Goal: Information Seeking & Learning: Learn about a topic

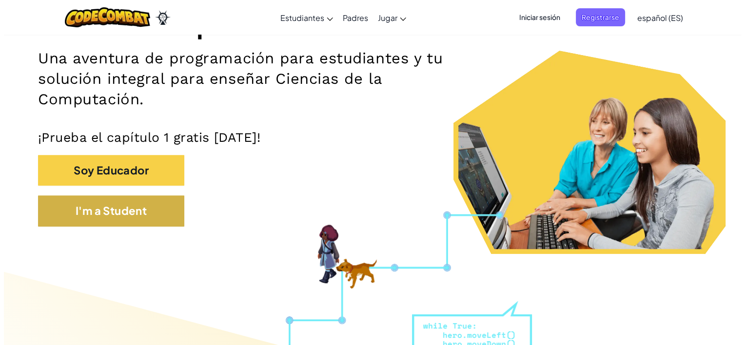
scroll to position [195, 0]
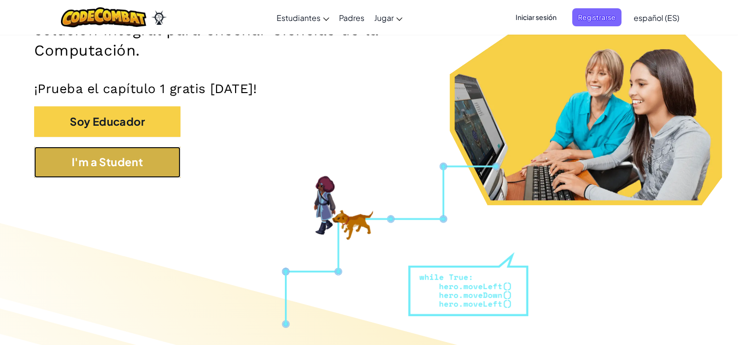
click at [141, 168] on button "I'm a Student" at bounding box center [107, 162] width 146 height 31
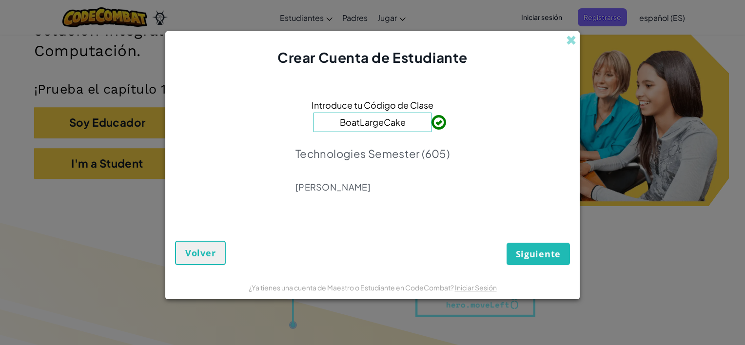
type input "BoatLargeCake"
click at [532, 252] on span "Siguiente" at bounding box center [538, 254] width 45 height 12
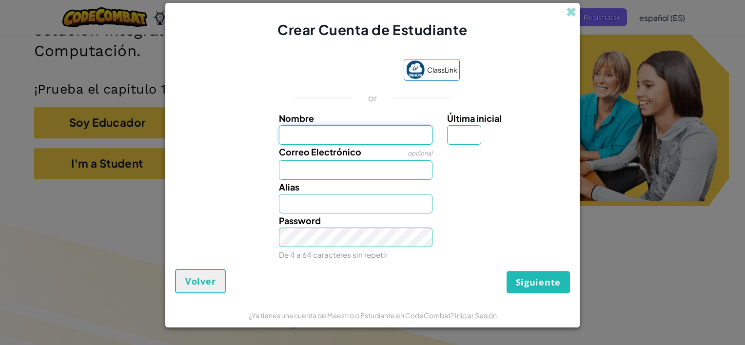
click at [349, 132] on input "Nombre" at bounding box center [356, 135] width 154 height 20
click at [357, 119] on label "Nombre" at bounding box center [356, 118] width 154 height 14
click at [357, 125] on input "Nombre" at bounding box center [356, 135] width 154 height 20
click at [449, 141] on input "Última inicial" at bounding box center [464, 135] width 34 height 20
click at [400, 148] on div "Correo Electrónico opcional" at bounding box center [356, 162] width 169 height 35
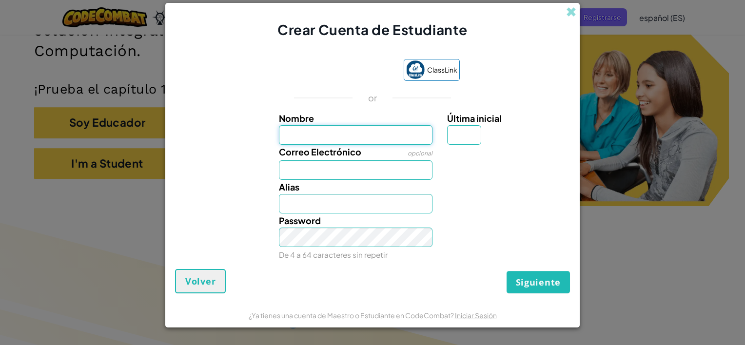
click at [386, 144] on input "Nombre" at bounding box center [356, 135] width 154 height 20
click at [404, 121] on label "Nombre" at bounding box center [356, 118] width 154 height 14
click at [404, 125] on input "Nombre" at bounding box center [356, 135] width 154 height 20
drag, startPoint x: 384, startPoint y: 170, endPoint x: 376, endPoint y: 166, distance: 8.7
click at [380, 168] on input "Correo Electrónico" at bounding box center [356, 170] width 154 height 20
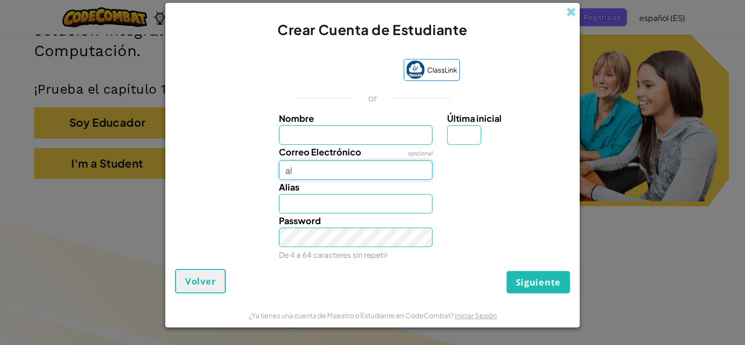
type input "al07164164@tecmilenio.mx"
drag, startPoint x: 323, startPoint y: 135, endPoint x: 315, endPoint y: 129, distance: 9.8
click at [320, 133] on input "Nombre" at bounding box center [356, 135] width 154 height 20
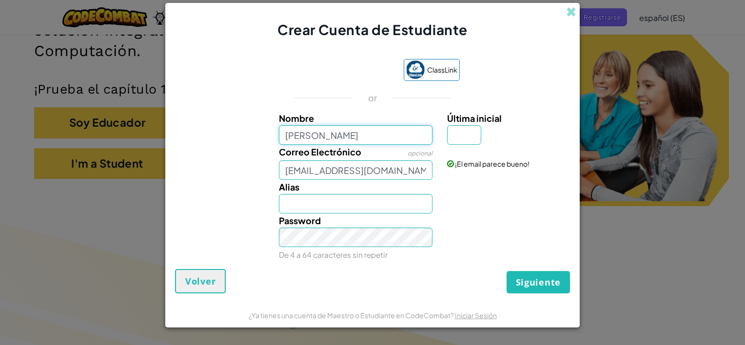
click at [302, 127] on input "luis" at bounding box center [356, 135] width 154 height 20
type input "luis"
type input "[PERSON_NAME]"
drag, startPoint x: 277, startPoint y: 140, endPoint x: 284, endPoint y: 136, distance: 8.1
click at [277, 140] on div "Nombre luis" at bounding box center [356, 128] width 169 height 34
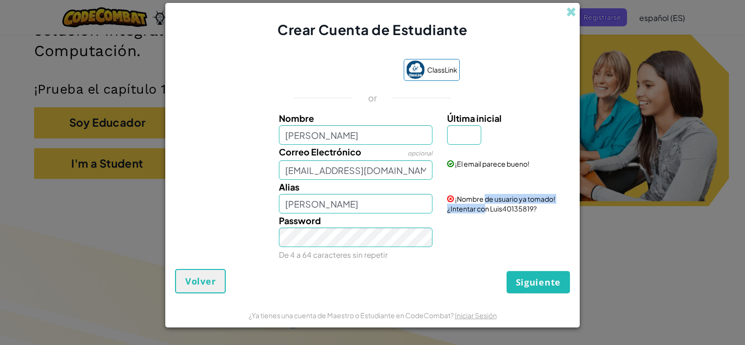
click at [486, 208] on span "¡Nombre de usuario ya tomado! ¿Intentar con Luis40135819?" at bounding box center [501, 204] width 108 height 19
drag, startPoint x: 486, startPoint y: 208, endPoint x: 460, endPoint y: 244, distance: 44.0
click at [460, 244] on div "Password De 4 a 64 caracteres sin repetir" at bounding box center [372, 238] width 405 height 48
click at [479, 214] on div "¡Nombre de usuario ya tomado! ¿Intentar con Luis40135819?" at bounding box center [507, 197] width 135 height 34
click at [361, 137] on input "luis" at bounding box center [356, 135] width 154 height 20
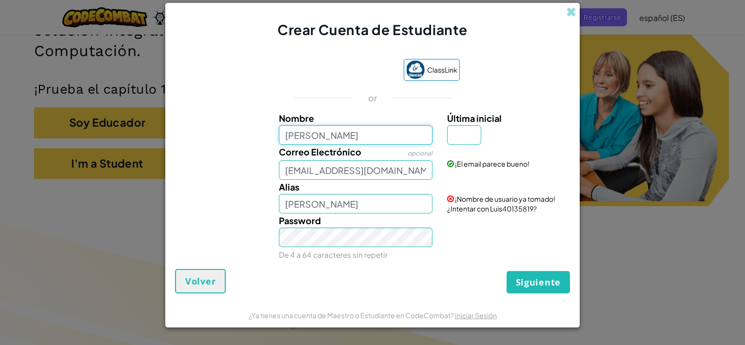
drag, startPoint x: 358, startPoint y: 137, endPoint x: 174, endPoint y: 138, distance: 184.3
click at [174, 138] on div "Nombre luis Última inicial" at bounding box center [372, 128] width 405 height 34
type input "[PERSON_NAME]"
click at [463, 145] on div "¡El email parece bueno!" at bounding box center [507, 157] width 135 height 24
click at [463, 142] on input "Última inicial" at bounding box center [464, 135] width 34 height 20
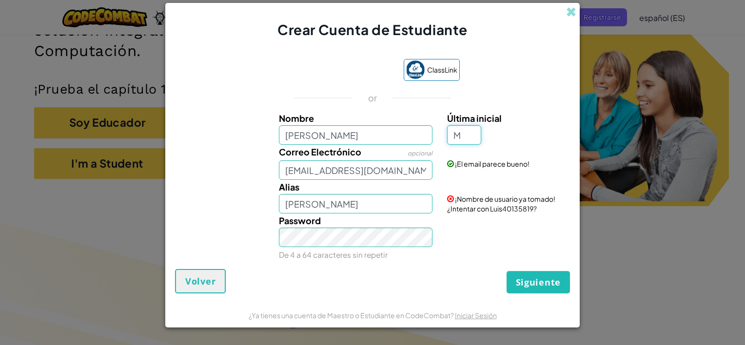
type input "M"
type input "LuisM"
click at [430, 126] on input "[PERSON_NAME]" at bounding box center [356, 135] width 154 height 20
type input "Luis Entrique"
click at [401, 203] on input "Luis EntriqueM" at bounding box center [356, 204] width 154 height 20
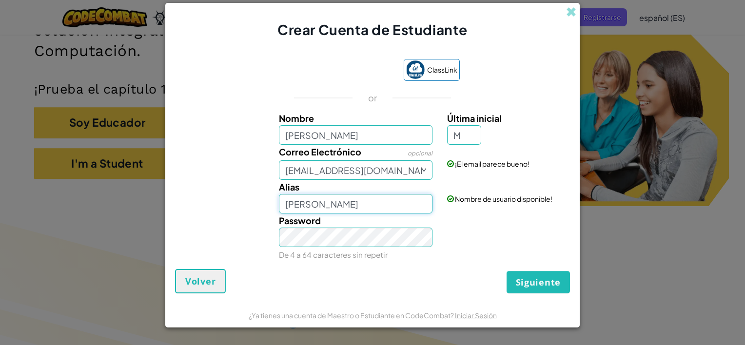
drag, startPoint x: 401, startPoint y: 203, endPoint x: 343, endPoint y: 211, distance: 58.5
click at [343, 211] on input "Luis EntriqueM" at bounding box center [356, 204] width 154 height 20
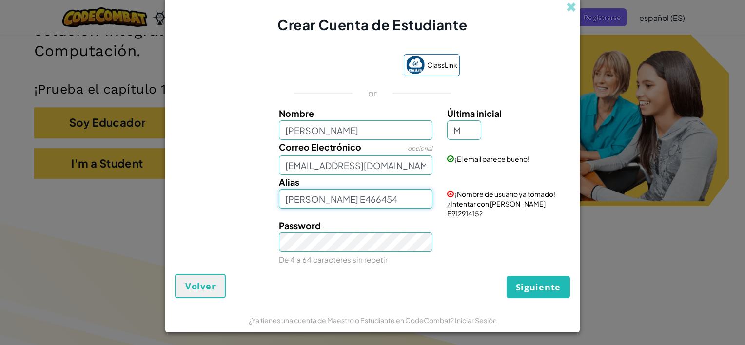
type input "Luis E466454"
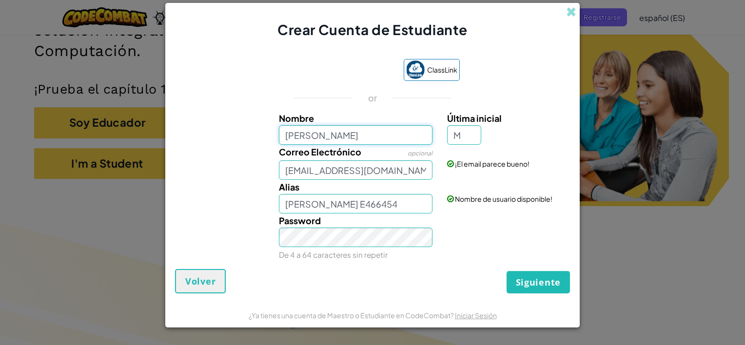
drag, startPoint x: 349, startPoint y: 134, endPoint x: 304, endPoint y: 137, distance: 45.5
click at [304, 137] on input "Luis Entrique" at bounding box center [356, 135] width 154 height 20
click at [303, 137] on input "Luis 56354323" at bounding box center [356, 135] width 154 height 20
type input "Luis56354323"
click at [377, 214] on div "Password De 4 a 64 caracteres sin repetir" at bounding box center [356, 238] width 169 height 48
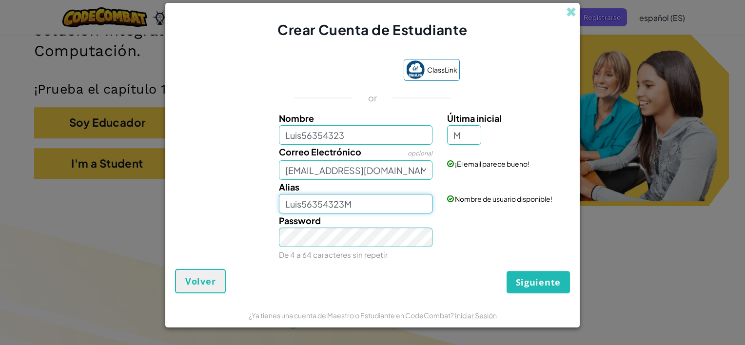
drag, startPoint x: 390, startPoint y: 202, endPoint x: 303, endPoint y: 208, distance: 87.5
click at [303, 208] on input "Luis56354323M" at bounding box center [356, 204] width 154 height 20
click at [517, 210] on div "Alias Luis Nombre de usuario disponible!" at bounding box center [372, 197] width 405 height 34
click at [361, 211] on input "[PERSON_NAME]" at bounding box center [356, 204] width 154 height 20
click at [454, 234] on div "Password De 4 a 64 caracteres sin repetir" at bounding box center [372, 238] width 405 height 48
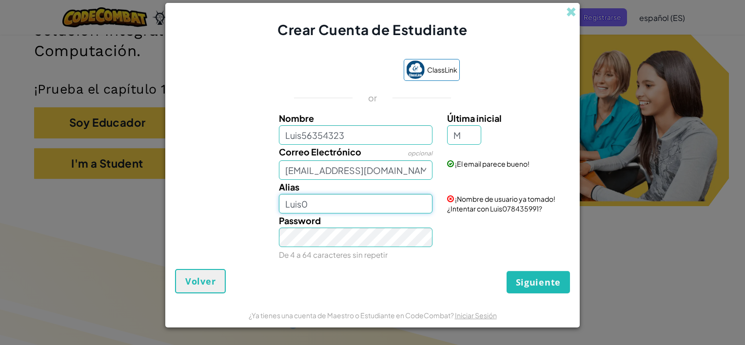
click at [337, 209] on input "Luis0" at bounding box center [356, 204] width 154 height 20
click at [489, 164] on span "¡El email parece bueno!" at bounding box center [492, 163] width 75 height 9
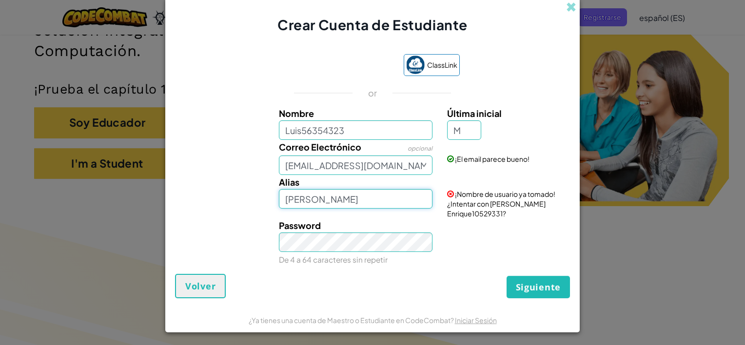
click at [374, 207] on input "Luis Enrique" at bounding box center [356, 199] width 154 height 20
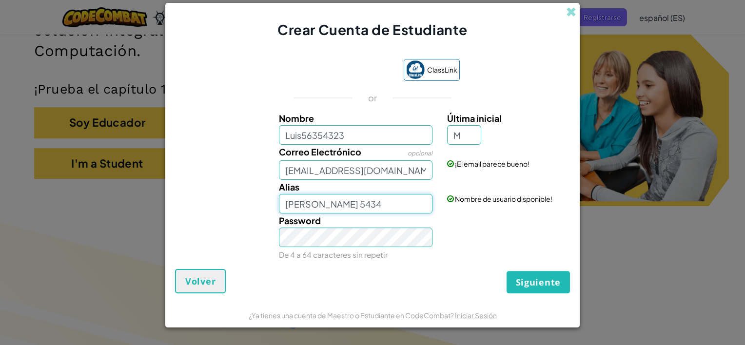
drag, startPoint x: 300, startPoint y: 204, endPoint x: 335, endPoint y: 207, distance: 34.7
click at [335, 207] on input "Luis Enrique 5434" at bounding box center [356, 204] width 154 height 20
click at [333, 206] on input "Luis Enrique 5434" at bounding box center [356, 204] width 154 height 20
drag, startPoint x: 333, startPoint y: 206, endPoint x: 310, endPoint y: 202, distance: 24.2
click at [310, 202] on input "Luis Enrique 5434" at bounding box center [356, 204] width 154 height 20
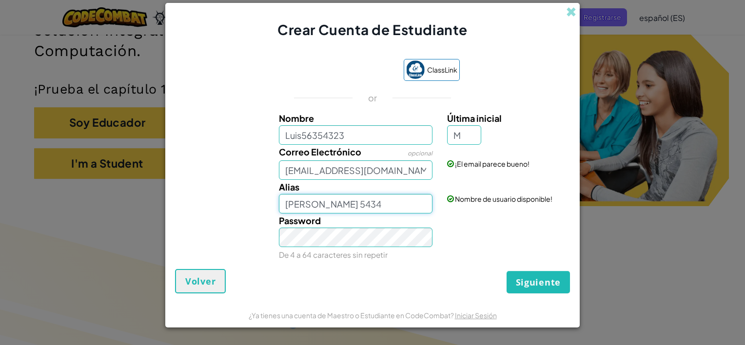
click at [310, 202] on input "Luis Enrique 5434" at bounding box center [356, 204] width 154 height 20
drag, startPoint x: 314, startPoint y: 203, endPoint x: 333, endPoint y: 204, distance: 19.5
click at [333, 204] on input "Luis Enrique 5434" at bounding box center [356, 204] width 154 height 20
click at [471, 211] on div "Alias Luis E 5434 Nombre de usuario disponible!" at bounding box center [372, 197] width 405 height 34
drag, startPoint x: 386, startPoint y: 215, endPoint x: 378, endPoint y: 199, distance: 18.1
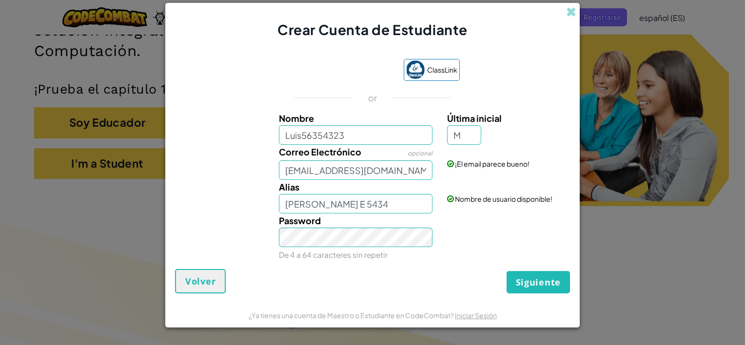
click at [343, 214] on div "Password De 4 a 64 caracteres sin repetir" at bounding box center [356, 238] width 169 height 48
drag, startPoint x: 382, startPoint y: 199, endPoint x: 302, endPoint y: 203, distance: 80.5
click at [302, 203] on input "Luis E 5434" at bounding box center [356, 204] width 154 height 20
type input "Luis Melgarejo"
click at [490, 205] on div "Alias Luis Melgarejo Nombre de usuario disponible!" at bounding box center [372, 197] width 405 height 34
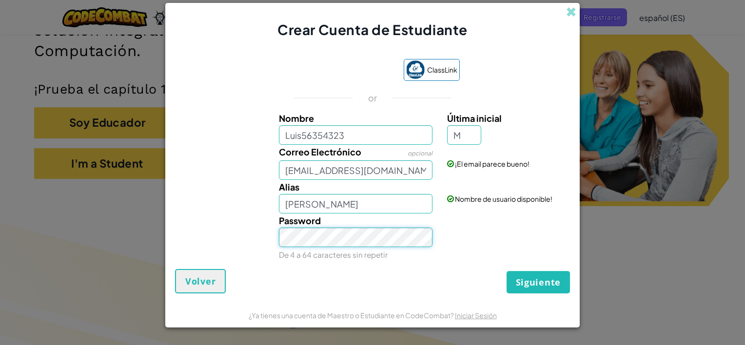
click at [197, 233] on div "Password De 4 a 64 caracteres sin repetir" at bounding box center [372, 238] width 405 height 48
click at [457, 221] on div "Password De 4 a 64 caracteres sin repetir" at bounding box center [372, 238] width 405 height 48
click at [532, 286] on span "Siguiente" at bounding box center [538, 282] width 45 height 12
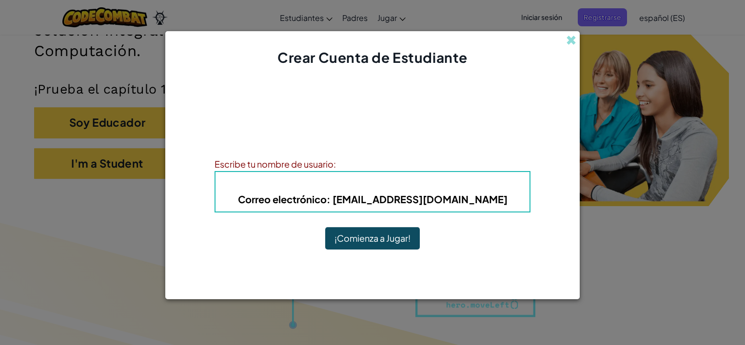
click at [309, 180] on h4 "Alias : Luis Melgarejo" at bounding box center [372, 184] width 294 height 15
click at [370, 192] on h5 "Correo electrónico : al07164164@tecmilenio.mx" at bounding box center [372, 199] width 294 height 15
click at [333, 156] on div "¡Cuenta creada! Anota tu información para que no la olvides. Tu profesor tambié…" at bounding box center [373, 171] width 316 height 188
click at [344, 167] on div "Escribe tu nombre de usuario:" at bounding box center [373, 164] width 316 height 14
click at [418, 196] on b "Correo electrónico : al07164164@tecmilenio.mx" at bounding box center [373, 199] width 270 height 12
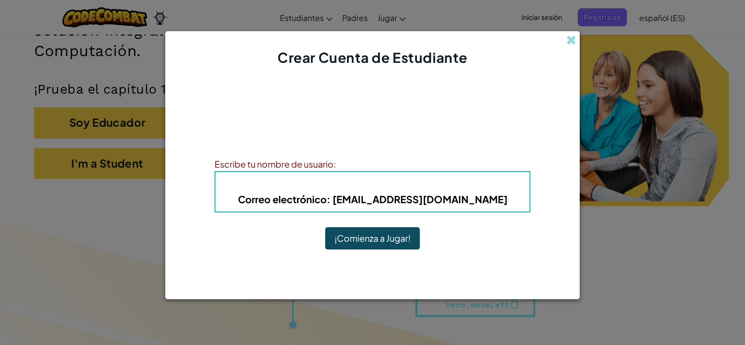
click at [341, 179] on span "Alias" at bounding box center [330, 183] width 27 height 11
click at [332, 178] on span "Alias" at bounding box center [330, 183] width 27 height 11
click at [348, 186] on b "Alias : Luis Melgarejo" at bounding box center [372, 183] width 110 height 11
click at [400, 190] on h4 "Alias : Luis Melgarejo" at bounding box center [372, 184] width 294 height 15
click at [387, 240] on button "¡Comienza a Jugar!" at bounding box center [372, 238] width 95 height 22
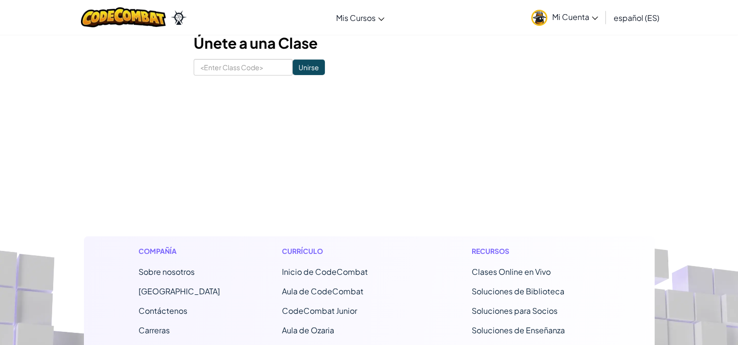
drag, startPoint x: 0, startPoint y: 0, endPoint x: 382, endPoint y: 215, distance: 438.5
click at [562, 15] on span "Mi Cuenta" at bounding box center [575, 17] width 46 height 10
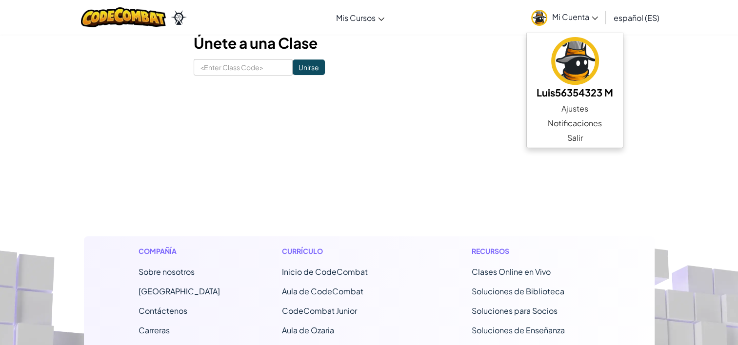
click at [558, 25] on link "Mi Cuenta" at bounding box center [564, 17] width 77 height 31
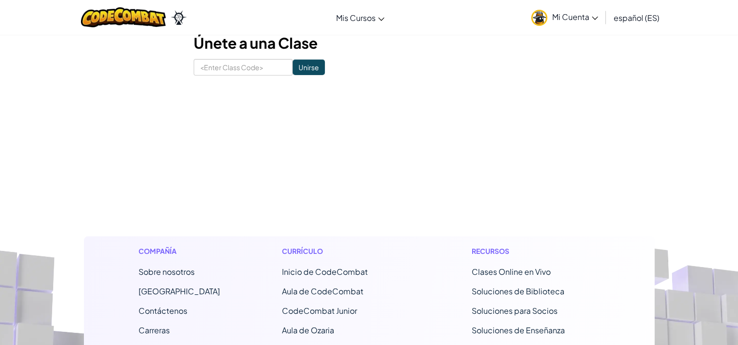
click at [262, 74] on input at bounding box center [243, 67] width 99 height 17
type input "BoatLargeCake"
click at [293, 66] on input "Unirse" at bounding box center [309, 67] width 32 height 16
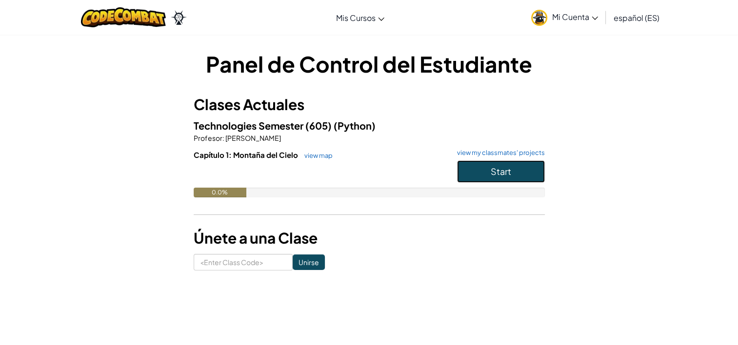
click at [509, 177] on button "Start" at bounding box center [501, 171] width 88 height 22
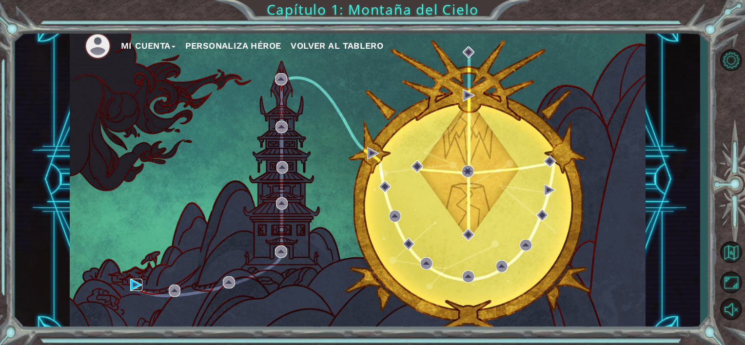
click at [135, 279] on body "Mi Cuenta Personaliza Héroe Volver al Tablero Capítulo 1: Montaña del Cielo Esc…" at bounding box center [372, 172] width 745 height 345
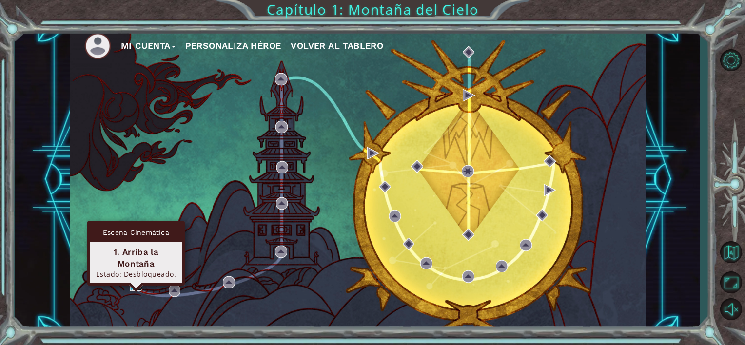
click at [137, 281] on img at bounding box center [136, 285] width 12 height 12
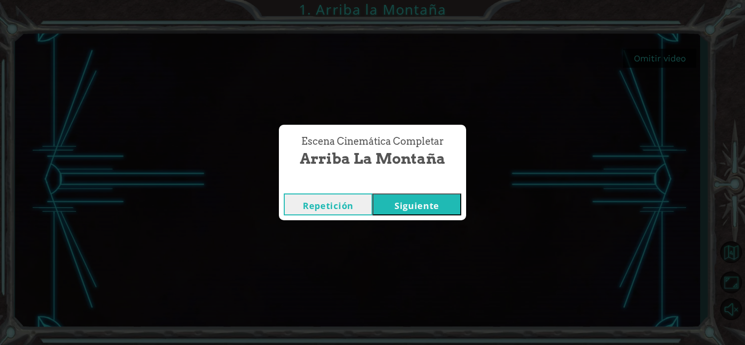
click at [435, 196] on button "Siguiente" at bounding box center [416, 205] width 89 height 22
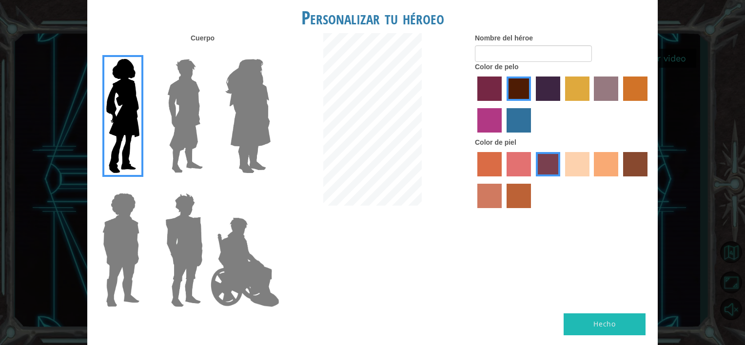
click at [582, 160] on label "sandy beach skin color" at bounding box center [577, 164] width 24 height 24
click at [562, 180] on input "sandy beach skin color" at bounding box center [562, 180] width 0 height 0
click at [233, 83] on img at bounding box center [247, 116] width 53 height 122
click at [270, 53] on input "Hero Amethyst" at bounding box center [270, 53] width 0 height 0
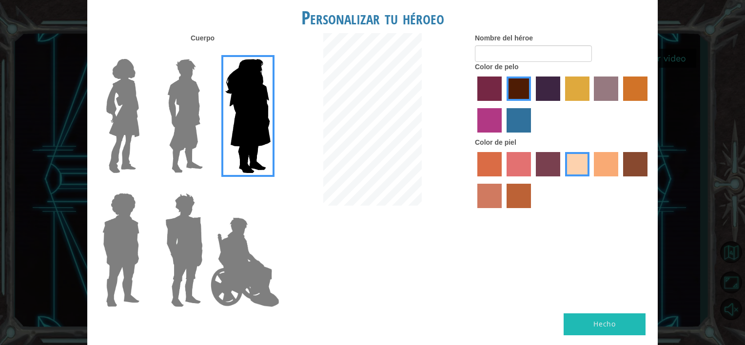
click at [190, 95] on img at bounding box center [184, 116] width 43 height 122
click at [207, 53] on input "Hero Lars" at bounding box center [207, 53] width 0 height 0
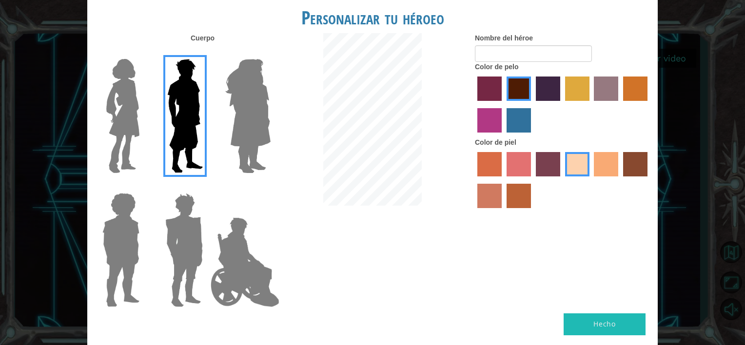
click at [193, 226] on img at bounding box center [183, 250] width 45 height 122
click at [207, 187] on input "Hero Garnet" at bounding box center [207, 187] width 0 height 0
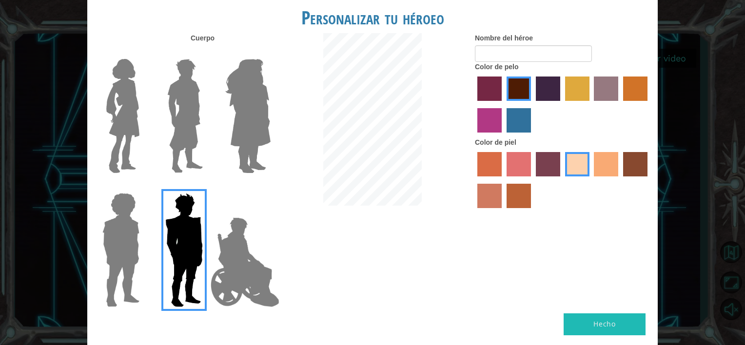
click at [119, 250] on img at bounding box center [120, 250] width 45 height 122
click at [143, 187] on input "Hero Steven" at bounding box center [143, 187] width 0 height 0
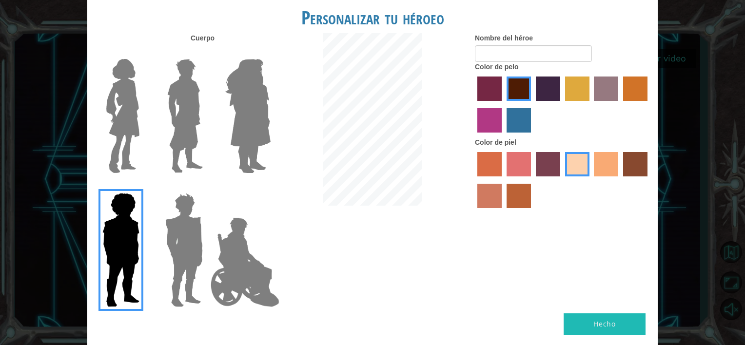
click at [193, 261] on img at bounding box center [183, 250] width 45 height 122
click at [207, 187] on input "Hero Garnet" at bounding box center [207, 187] width 0 height 0
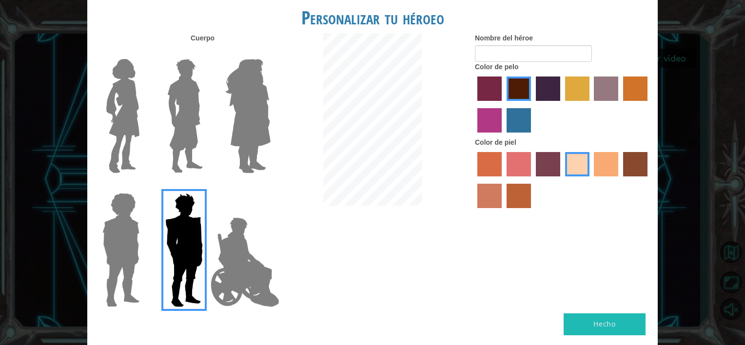
click at [159, 255] on label at bounding box center [182, 250] width 49 height 122
click at [207, 187] on input "Hero Garnet" at bounding box center [207, 187] width 0 height 0
click at [186, 116] on img at bounding box center [184, 116] width 43 height 122
click at [207, 53] on input "Hero Lars" at bounding box center [207, 53] width 0 height 0
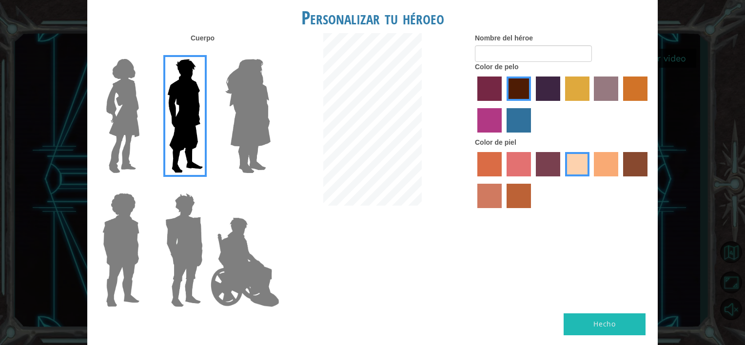
click at [492, 93] on label "paprika hair color" at bounding box center [489, 89] width 24 height 24
click at [474, 104] on input "paprika hair color" at bounding box center [474, 104] width 0 height 0
click at [509, 99] on label "maroon hair color" at bounding box center [519, 89] width 24 height 24
click at [503, 104] on input "maroon hair color" at bounding box center [503, 104] width 0 height 0
click at [523, 121] on label "lachmara hair color" at bounding box center [519, 120] width 24 height 24
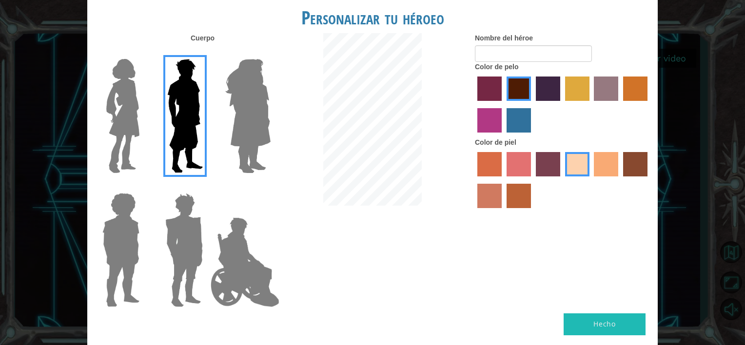
click at [503, 136] on input "lachmara hair color" at bounding box center [503, 136] width 0 height 0
click at [496, 90] on label "paprika hair color" at bounding box center [489, 89] width 24 height 24
click at [474, 104] on input "paprika hair color" at bounding box center [474, 104] width 0 height 0
click at [530, 71] on div "Color de pelo" at bounding box center [563, 100] width 176 height 76
drag, startPoint x: 530, startPoint y: 68, endPoint x: 540, endPoint y: 111, distance: 43.9
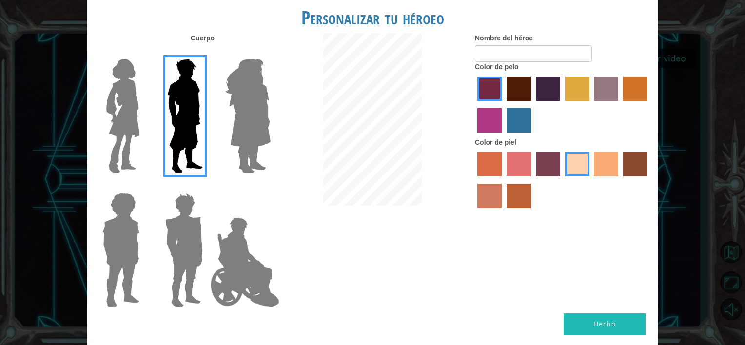
click at [545, 104] on div at bounding box center [563, 105] width 176 height 63
click at [267, 263] on img at bounding box center [245, 263] width 77 height 98
click at [270, 187] on input "Hero Jamie" at bounding box center [270, 187] width 0 height 0
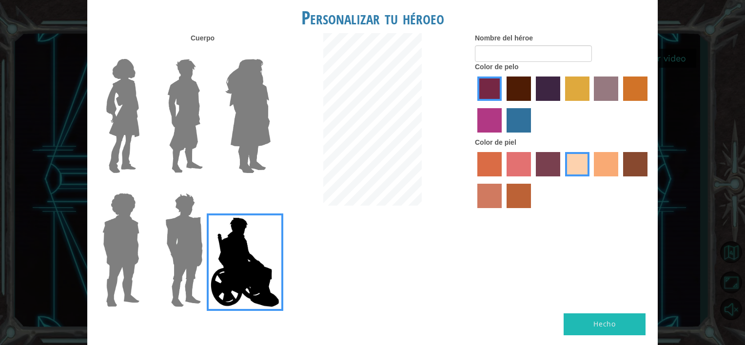
click at [226, 90] on img at bounding box center [247, 116] width 53 height 122
click at [270, 53] on input "Hero Amethyst" at bounding box center [270, 53] width 0 height 0
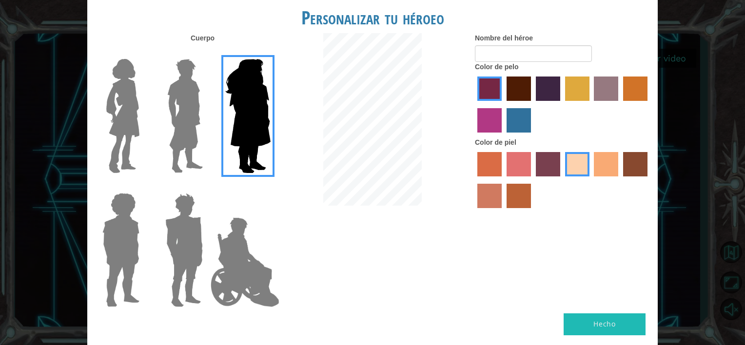
click at [179, 94] on img at bounding box center [184, 116] width 43 height 122
click at [207, 53] on input "Hero Lars" at bounding box center [207, 53] width 0 height 0
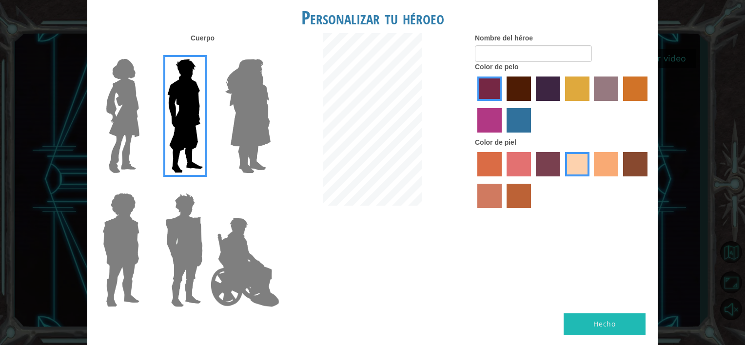
click at [513, 87] on label "maroon hair color" at bounding box center [519, 89] width 24 height 24
click at [503, 104] on input "maroon hair color" at bounding box center [503, 104] width 0 height 0
click at [519, 197] on label "smoke tree skin color" at bounding box center [519, 196] width 24 height 24
click at [503, 212] on input "smoke tree skin color" at bounding box center [503, 212] width 0 height 0
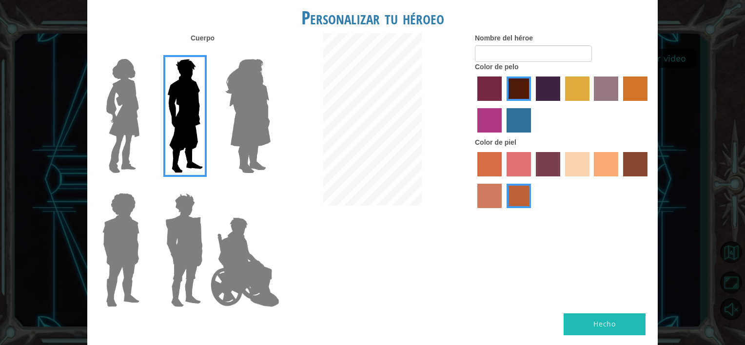
click at [554, 166] on label "tosca skin color" at bounding box center [548, 164] width 24 height 24
click at [532, 180] on input "tosca skin color" at bounding box center [532, 180] width 0 height 0
click at [577, 168] on label "sandy beach skin color" at bounding box center [577, 164] width 24 height 24
click at [562, 180] on input "sandy beach skin color" at bounding box center [562, 180] width 0 height 0
click at [602, 160] on label "tacao skin color" at bounding box center [606, 164] width 24 height 24
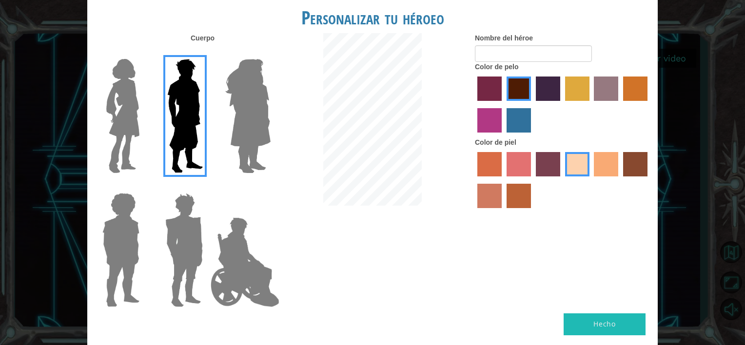
click at [591, 180] on input "tacao skin color" at bounding box center [591, 180] width 0 height 0
click at [579, 175] on label "sandy beach skin color" at bounding box center [577, 164] width 24 height 24
click at [562, 180] on input "sandy beach skin color" at bounding box center [562, 180] width 0 height 0
click at [614, 165] on label "tacao skin color" at bounding box center [606, 164] width 24 height 24
click at [591, 180] on input "tacao skin color" at bounding box center [591, 180] width 0 height 0
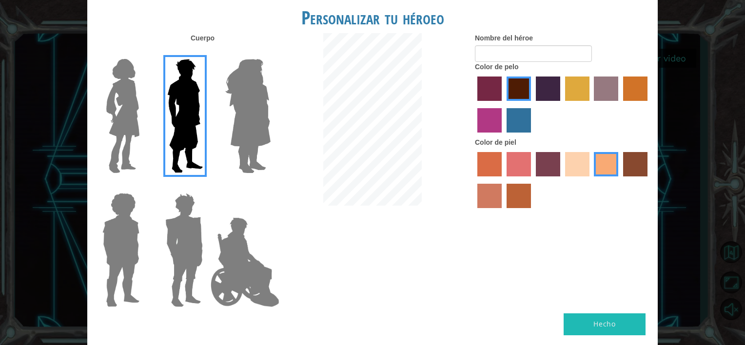
click at [520, 109] on div at bounding box center [563, 105] width 176 height 63
drag, startPoint x: 520, startPoint y: 110, endPoint x: 570, endPoint y: 162, distance: 72.4
click at [570, 162] on label "sandy beach skin color" at bounding box center [577, 164] width 24 height 24
click at [562, 180] on input "sandy beach skin color" at bounding box center [562, 180] width 0 height 0
click at [624, 320] on button "Hecho" at bounding box center [605, 324] width 82 height 22
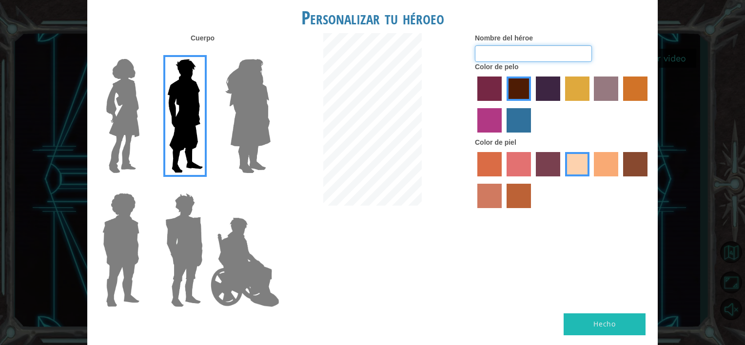
click at [548, 46] on input "Nombre del héroe" at bounding box center [533, 53] width 117 height 17
click at [273, 262] on img at bounding box center [245, 263] width 77 height 98
click at [270, 187] on input "Hero Jamie" at bounding box center [270, 187] width 0 height 0
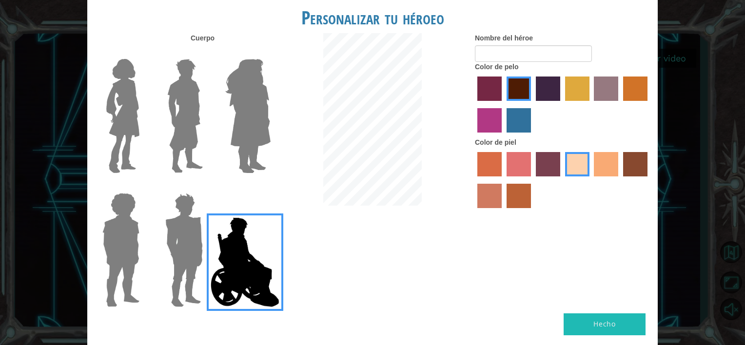
click at [191, 126] on img at bounding box center [184, 116] width 43 height 122
click at [207, 53] on input "Hero Lars" at bounding box center [207, 53] width 0 height 0
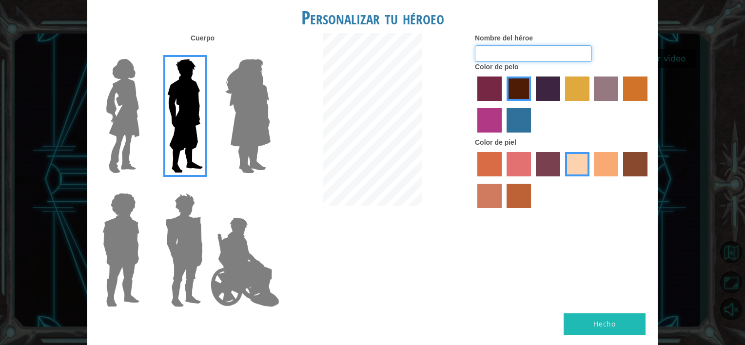
click at [519, 52] on input "Nombre del héroe" at bounding box center [533, 53] width 117 height 17
type input "[PERSON_NAME]"
drag, startPoint x: 526, startPoint y: 47, endPoint x: 219, endPoint y: 67, distance: 306.8
click at [225, 63] on div "Cuerpo Nombre del héroe [PERSON_NAME] Color de pelo Color [PERSON_NAME]" at bounding box center [372, 173] width 570 height 280
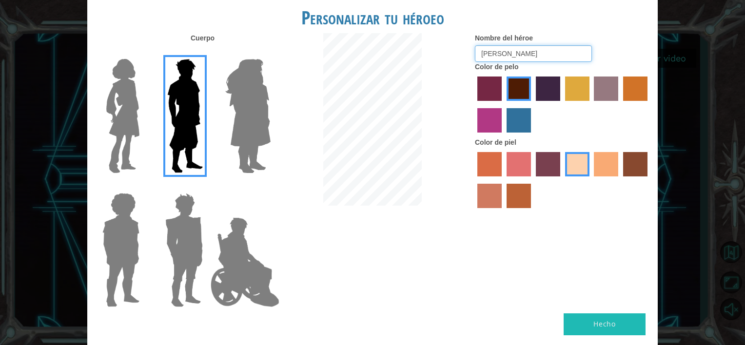
type input "[PERSON_NAME]"
click at [603, 317] on button "Hecho" at bounding box center [605, 324] width 82 height 22
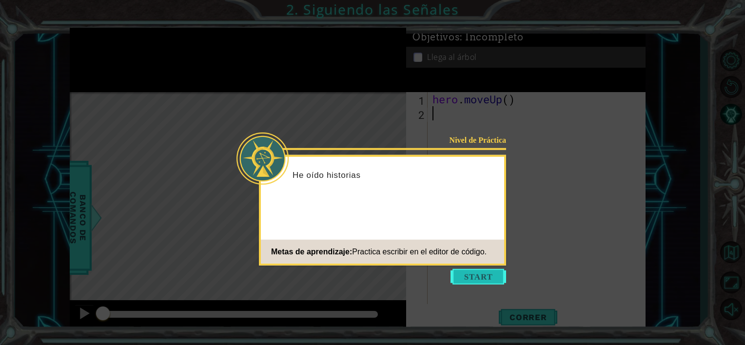
click at [472, 274] on button "Start" at bounding box center [478, 277] width 56 height 16
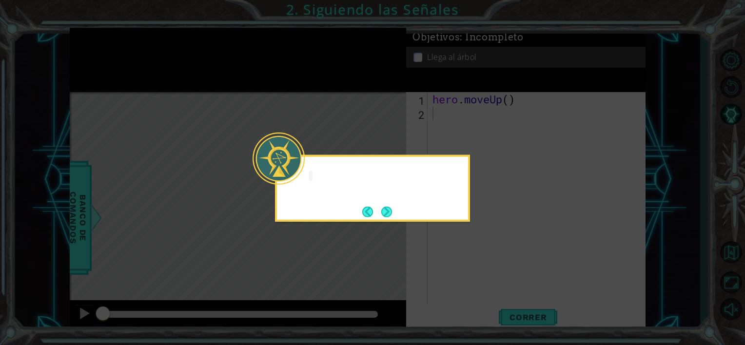
click at [474, 272] on icon at bounding box center [372, 172] width 745 height 345
click at [379, 220] on div "hero.moveUp() me llevará arri" at bounding box center [372, 188] width 195 height 67
drag, startPoint x: 379, startPoint y: 220, endPoint x: 383, endPoint y: 216, distance: 5.2
click at [383, 216] on button "Next" at bounding box center [386, 211] width 11 height 11
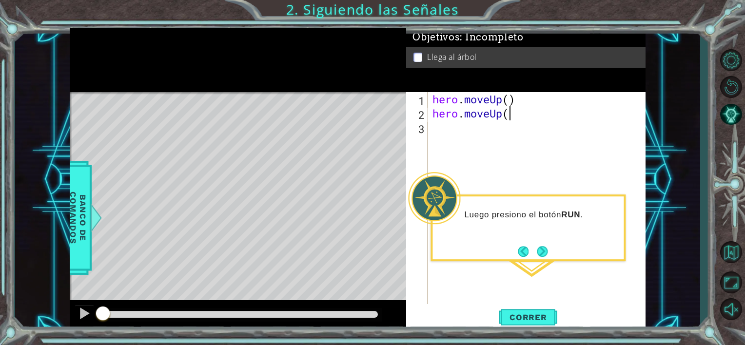
scroll to position [0, 3]
type textarea "hero.moveUp()"
click at [527, 314] on span "Correr" at bounding box center [528, 318] width 57 height 10
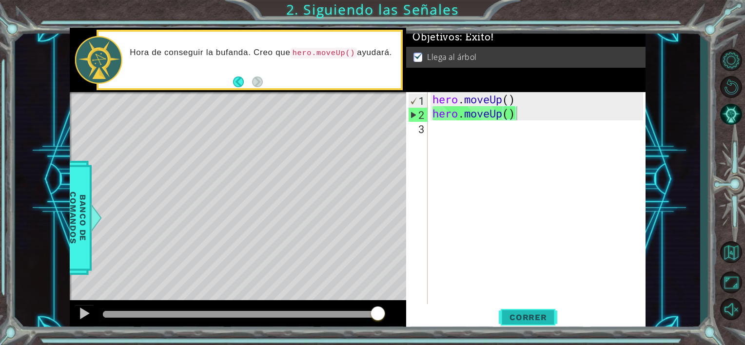
click at [526, 314] on body "1 ההההההההההההההההההההההההההההההההההההההההההההההההההההההההההההההההההההההההההההה…" at bounding box center [372, 172] width 745 height 345
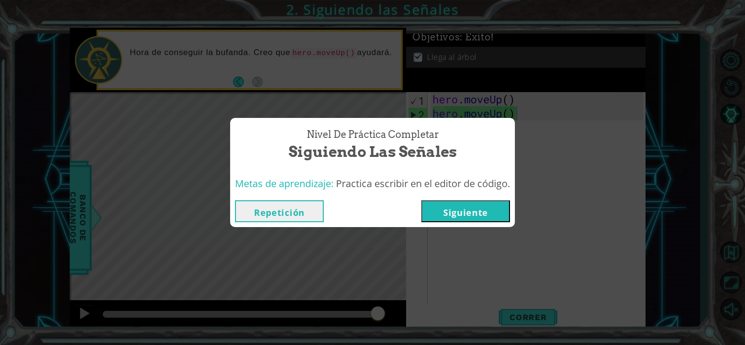
click at [467, 209] on button "Siguiente" at bounding box center [465, 211] width 89 height 22
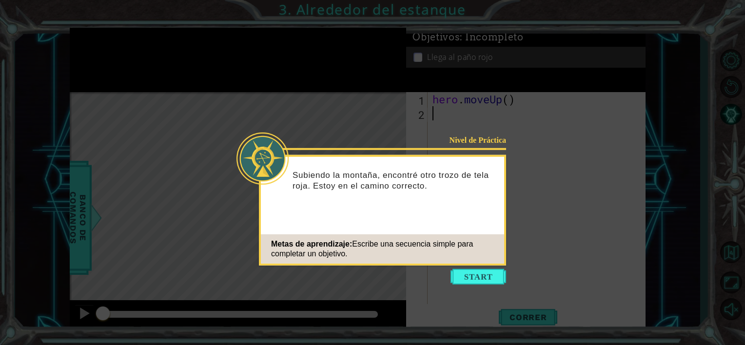
click at [475, 269] on icon at bounding box center [372, 172] width 745 height 345
click at [487, 274] on button "Start" at bounding box center [478, 277] width 56 height 16
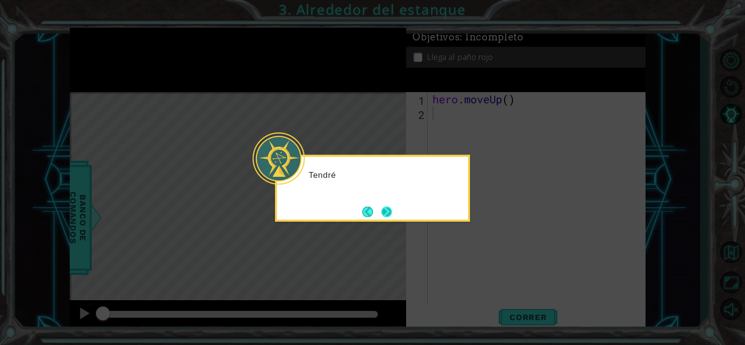
click at [390, 213] on button "Next" at bounding box center [387, 212] width 14 height 14
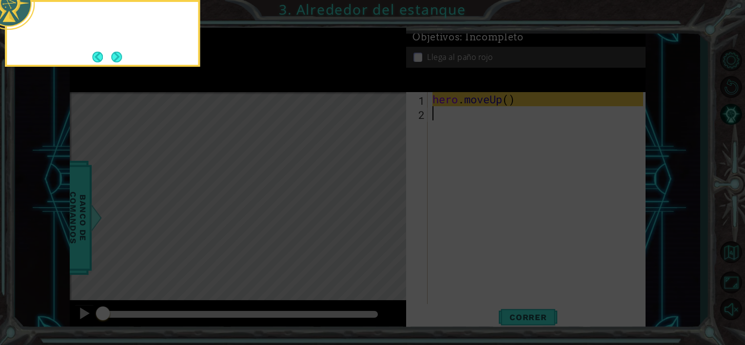
click at [389, 210] on icon at bounding box center [372, 51] width 745 height 587
click at [446, 167] on icon at bounding box center [372, 51] width 745 height 587
click at [125, 56] on div "Si necesito moverme hacia arrib" at bounding box center [102, 33] width 195 height 67
click at [114, 55] on button "Next" at bounding box center [116, 56] width 11 height 11
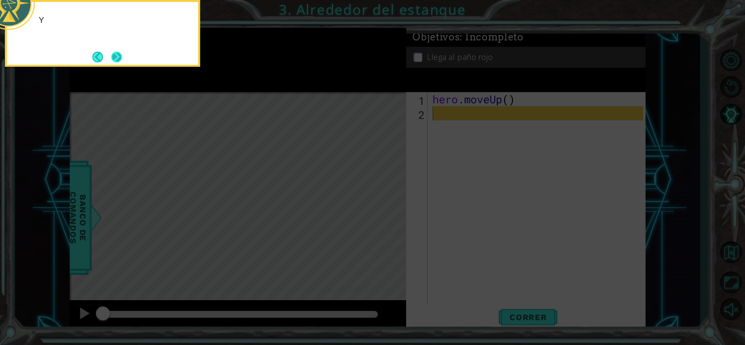
click at [117, 57] on button "Next" at bounding box center [117, 57] width 12 height 12
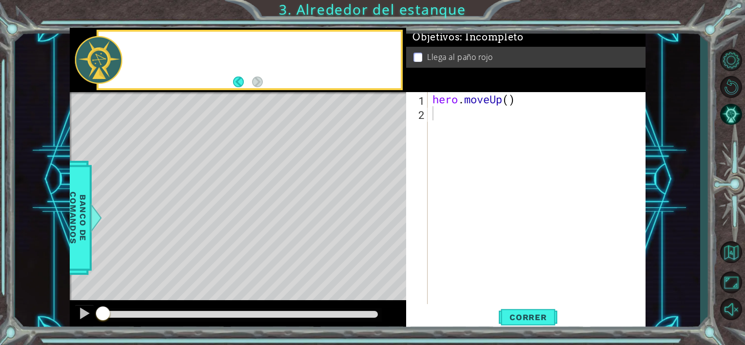
click at [117, 57] on div at bounding box center [98, 60] width 47 height 48
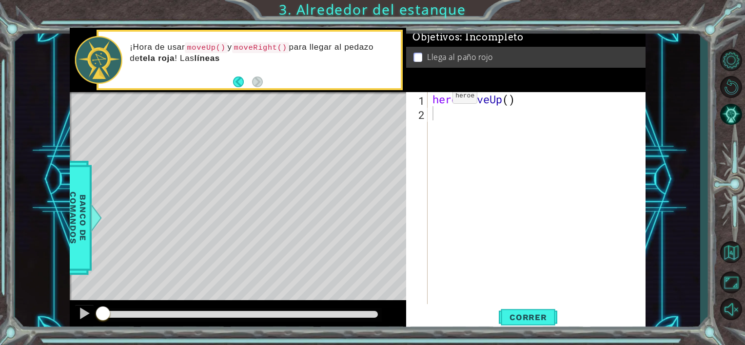
drag, startPoint x: 428, startPoint y: 103, endPoint x: 438, endPoint y: 98, distance: 11.3
click at [438, 98] on div "1 2 hero . moveUp ( ) ההההההההההההההההההההההההההההההההההההההההההההההההההההההההה…" at bounding box center [524, 198] width 237 height 212
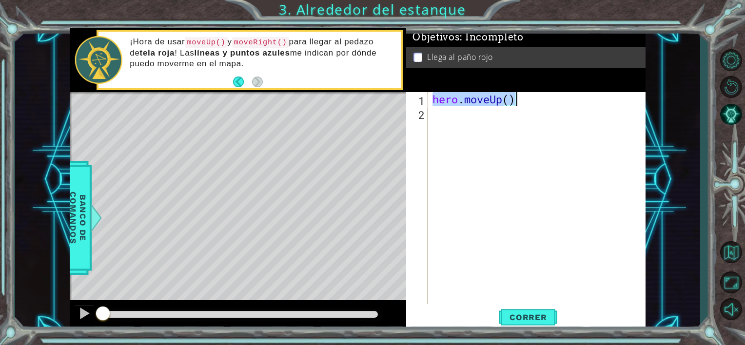
drag, startPoint x: 431, startPoint y: 103, endPoint x: 554, endPoint y: 104, distance: 122.4
click at [554, 104] on div "hero . moveUp ( )" at bounding box center [538, 212] width 217 height 240
type textarea "hero.moveUp()"
click at [474, 134] on div "hero . moveUp ( )" at bounding box center [538, 212] width 217 height 240
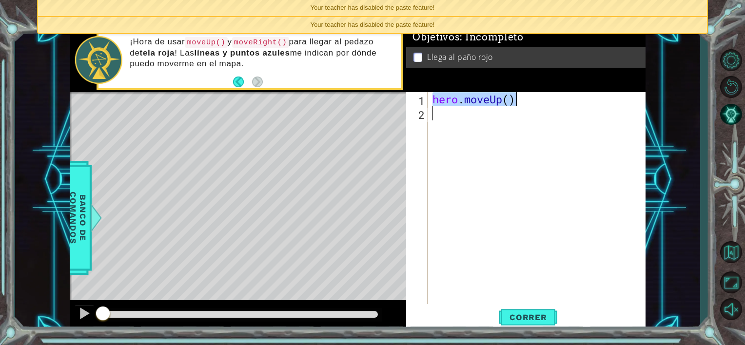
click at [484, 129] on div "hero . moveUp ( )" at bounding box center [538, 212] width 217 height 240
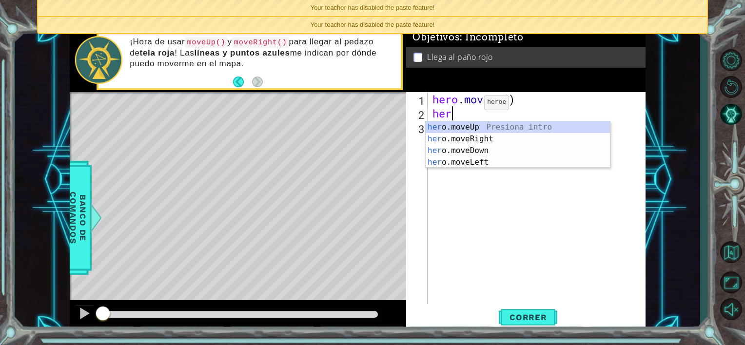
type textarea "hero"
click at [457, 128] on div "hero .moveUp Presiona intro hero .moveRight Presiona intro hero .moveDown Presi…" at bounding box center [518, 156] width 184 height 70
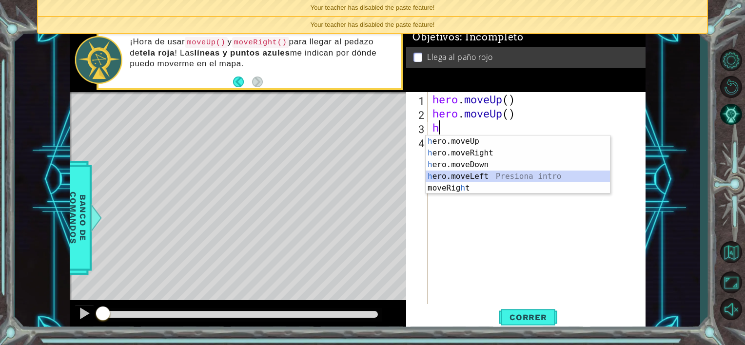
click at [485, 175] on div "h ero.moveUp Presiona intro h ero.moveRight Presiona intro h ero.moveDown Presi…" at bounding box center [518, 177] width 184 height 82
type textarea "hero.moveLeft(1)"
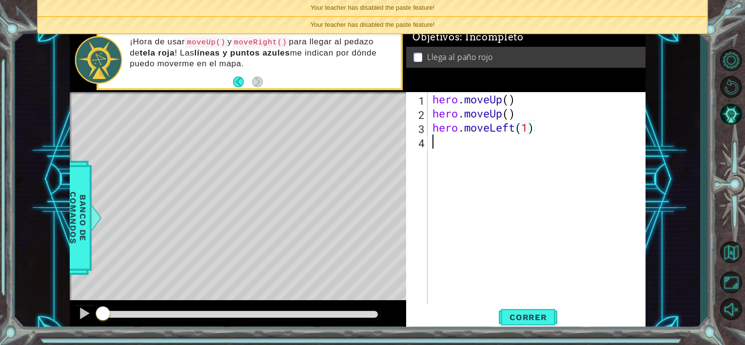
click at [483, 176] on div "hero . moveUp ( ) hero . moveUp ( ) hero . moveLeft ( 1 )" at bounding box center [538, 212] width 217 height 240
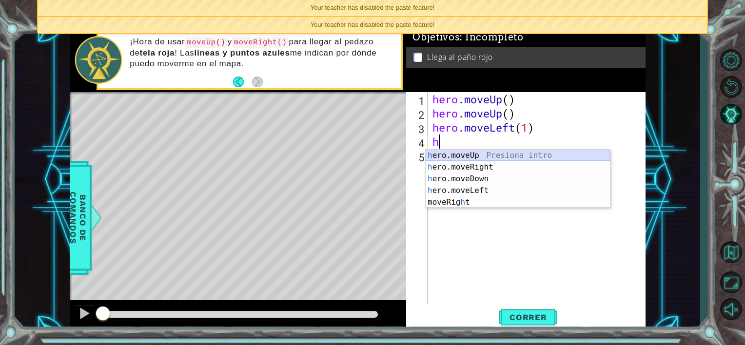
type textarea "he"
click at [453, 157] on div "he ro.moveUp Presiona intro he ro.moveRight Presiona intro he ro.moveDown Presi…" at bounding box center [518, 185] width 184 height 70
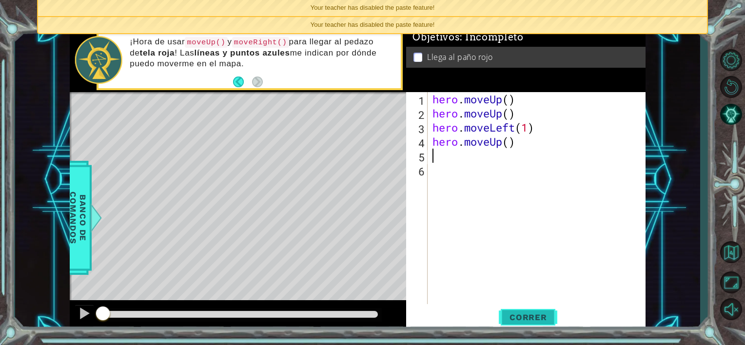
click at [521, 322] on span "Correr" at bounding box center [528, 318] width 57 height 10
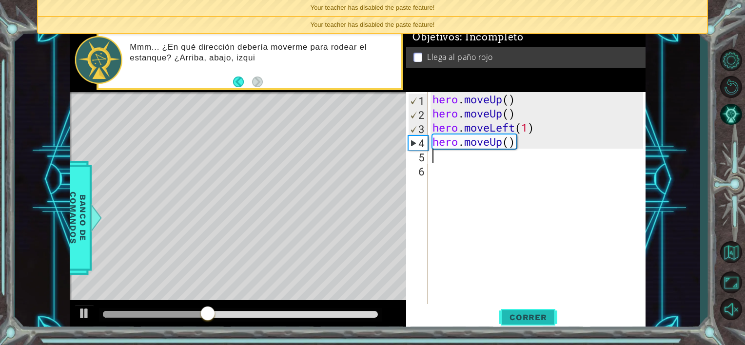
click at [518, 320] on span "Correr" at bounding box center [528, 318] width 57 height 10
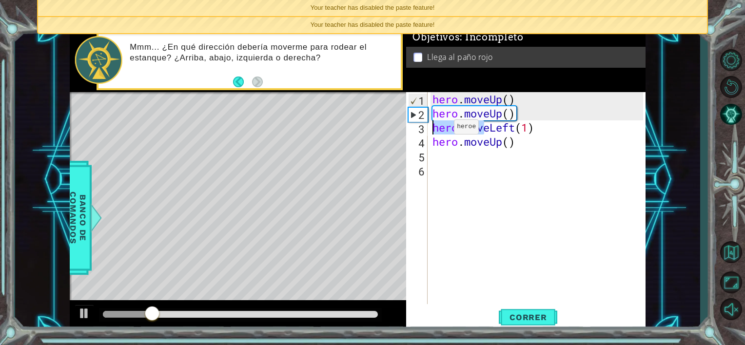
drag, startPoint x: 486, startPoint y: 135, endPoint x: 416, endPoint y: 126, distance: 70.2
click at [416, 126] on div "1 2 3 4 5 6 hero . moveUp ( ) hero . moveUp ( ) hero . moveLeft ( 1 ) hero . mo…" at bounding box center [524, 198] width 237 height 212
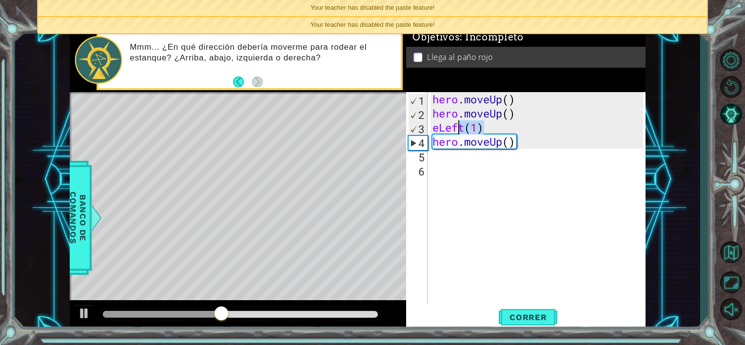
click at [359, 117] on div "1 ההההההההההההההההההההההההההההההההההההההההההההההההההההההההההההההההההההההההההההה…" at bounding box center [358, 180] width 576 height 304
type textarea "hero.moveUp() eLeft(1)"
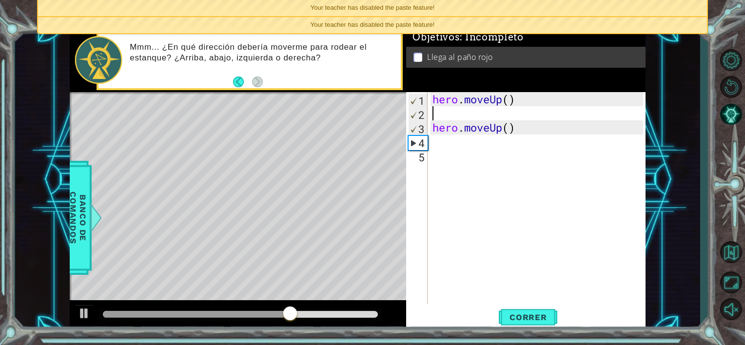
click at [458, 184] on div "hero . moveUp ( ) hero . moveUp ( )" at bounding box center [538, 212] width 217 height 240
click at [447, 107] on div "hero . moveUp ( ) hero . moveUp ( )" at bounding box center [538, 212] width 217 height 240
type textarea "he"
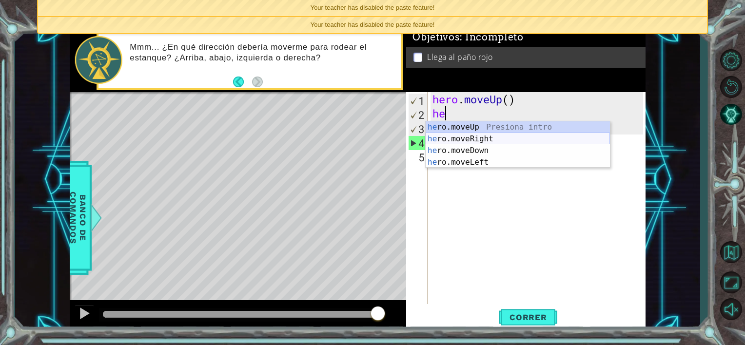
click at [451, 137] on div "he ro.moveUp Presiona intro he ro.moveRight Presiona intro he ro.moveDown Presi…" at bounding box center [518, 156] width 184 height 70
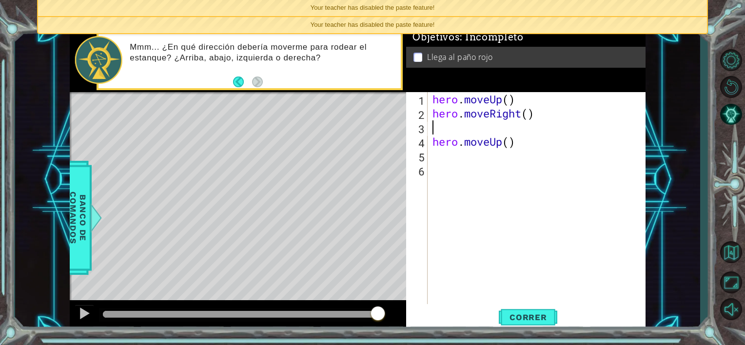
click at [445, 128] on div "hero . moveUp ( ) hero . moveRight ( ) hero . moveUp ( )" at bounding box center [538, 212] width 217 height 240
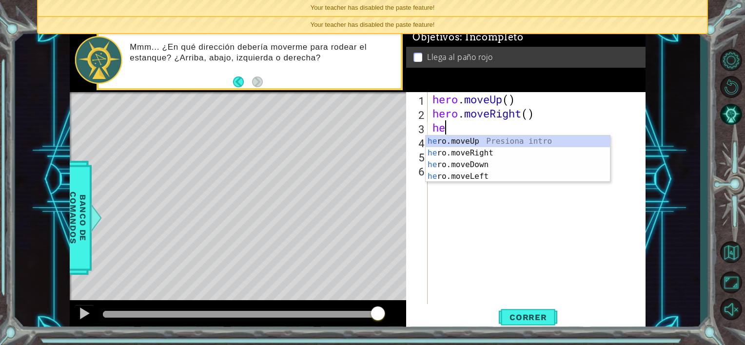
type textarea "her"
click at [466, 142] on div "her o.moveUp Presiona intro her o.moveRight Presiona intro her o.moveDown Presi…" at bounding box center [518, 171] width 184 height 70
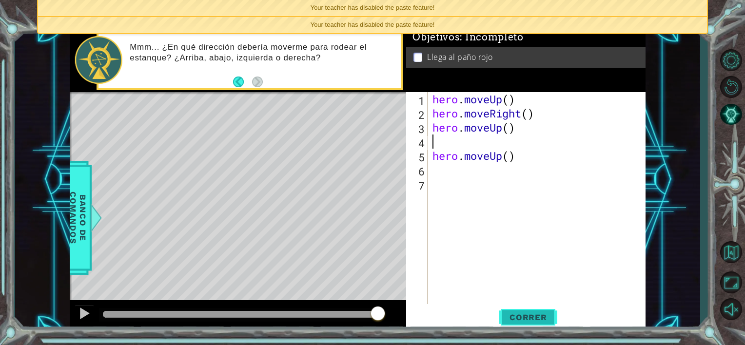
click at [520, 314] on span "Correr" at bounding box center [528, 318] width 57 height 10
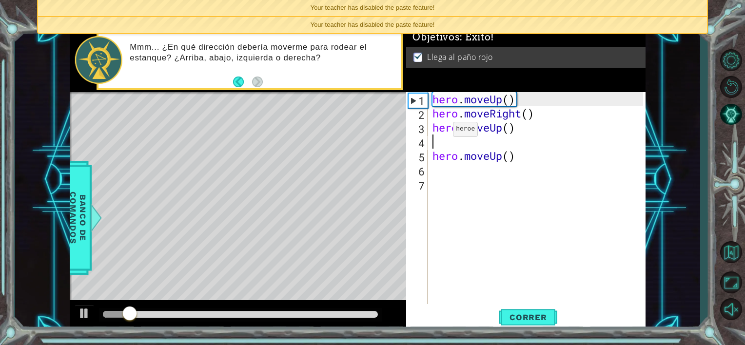
click at [432, 137] on div "hero . moveUp ( ) hero . moveRight ( ) hero . moveUp ( ) hero . moveUp ( )" at bounding box center [538, 212] width 217 height 240
drag, startPoint x: 440, startPoint y: 140, endPoint x: 440, endPoint y: 135, distance: 4.9
click at [440, 137] on div "hero . moveUp ( ) hero . moveRight ( ) hero . moveUp ( ) hero . moveUp ( )" at bounding box center [538, 212] width 217 height 240
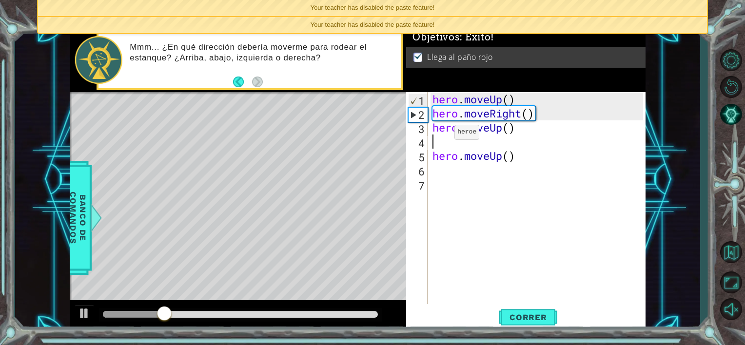
type textarea "hero.moveUp()"
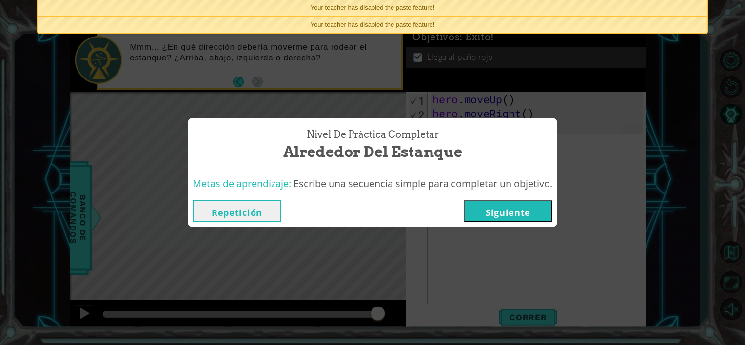
click at [489, 216] on button "Siguiente" at bounding box center [508, 211] width 89 height 22
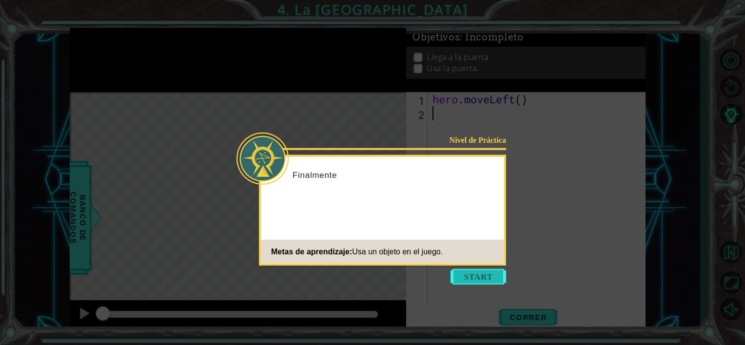
click at [492, 272] on button "Start" at bounding box center [478, 277] width 56 height 16
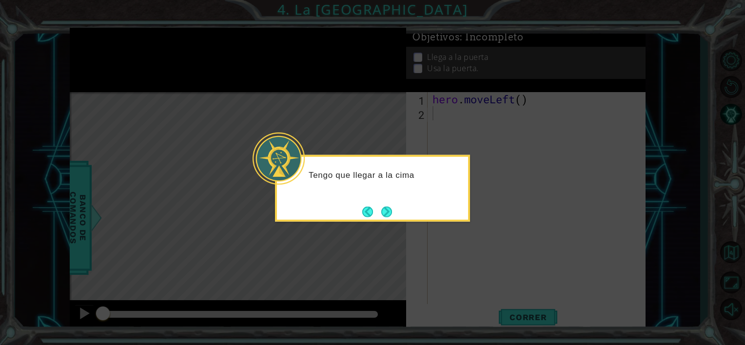
click at [396, 215] on div "Tengo que llegar a la cima" at bounding box center [372, 188] width 195 height 67
click at [392, 214] on button "Next" at bounding box center [386, 211] width 11 height 11
click at [394, 214] on div at bounding box center [372, 188] width 195 height 67
click at [382, 209] on button "Next" at bounding box center [386, 211] width 11 height 11
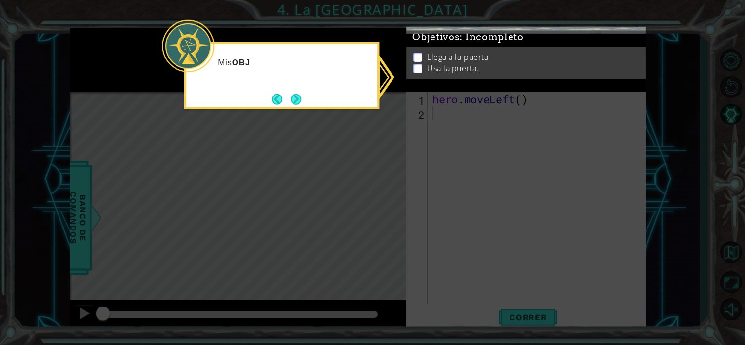
click at [297, 89] on div "Mis OBJ" at bounding box center [281, 75] width 195 height 67
click at [300, 97] on button "Next" at bounding box center [296, 99] width 11 height 11
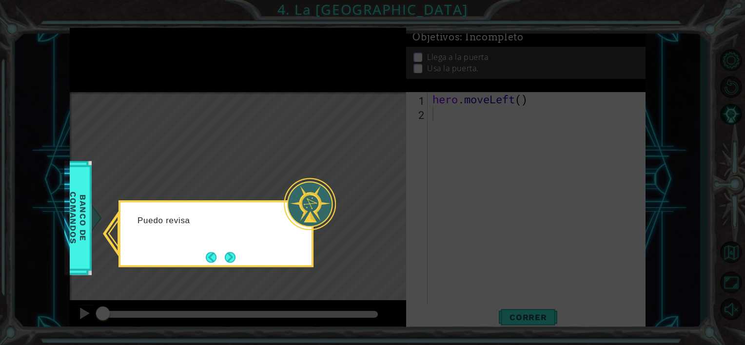
drag, startPoint x: 236, startPoint y: 254, endPoint x: 232, endPoint y: 257, distance: 5.9
click at [232, 257] on button "Next" at bounding box center [229, 257] width 11 height 11
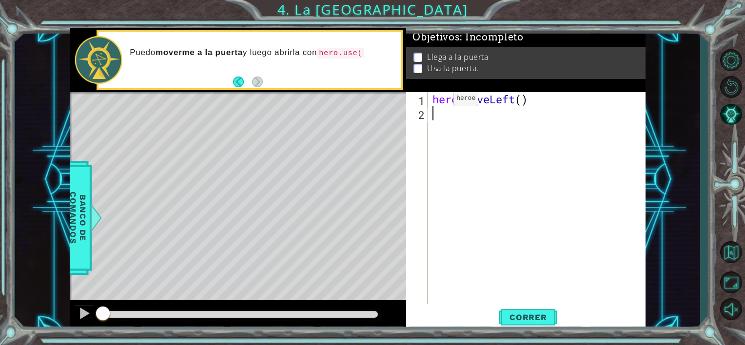
click at [441, 98] on div "hero . moveLeft ( )" at bounding box center [538, 212] width 217 height 240
type textarea "hero.moveLeft()"
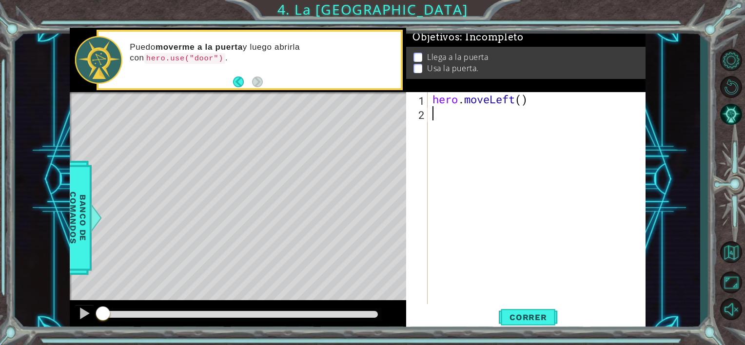
click at [436, 126] on div "hero . moveLeft ( )" at bounding box center [538, 212] width 217 height 240
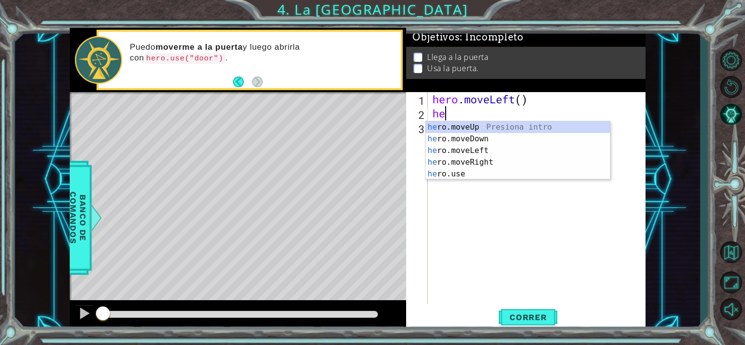
type textarea "her"
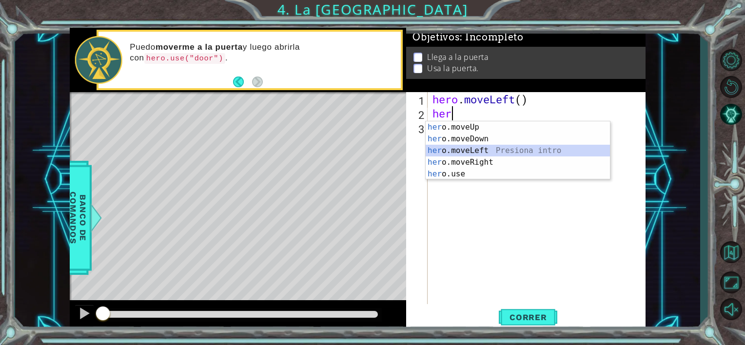
click at [501, 152] on div "her o.moveUp Presiona intro her o.moveDown Presiona intro her o.moveLeft Presio…" at bounding box center [518, 162] width 184 height 82
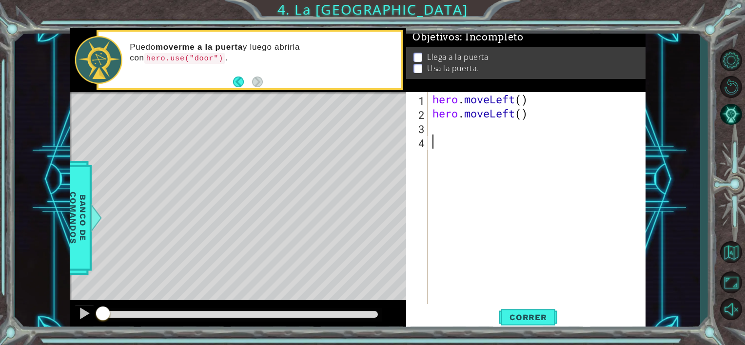
click at [463, 141] on div "hero . moveLeft ( ) hero . moveLeft ( )" at bounding box center [538, 212] width 217 height 240
click at [435, 107] on div "hero . moveLeft ( ) hero . moveLeft ( )" at bounding box center [538, 212] width 217 height 240
type textarea "hero.moveLeft()"
click at [449, 136] on div "hero . moveLeft ( ) hero . moveLeft ( )" at bounding box center [538, 212] width 217 height 240
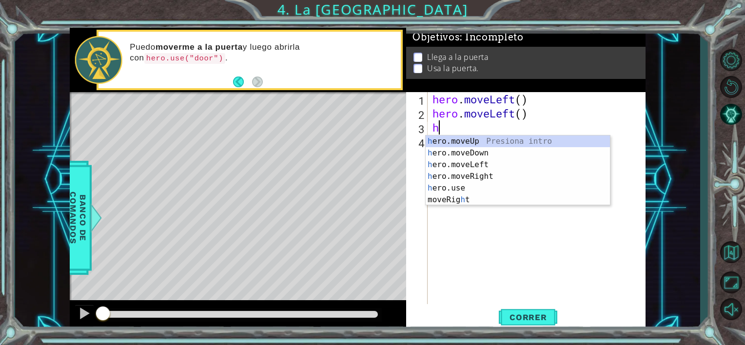
type textarea "her"
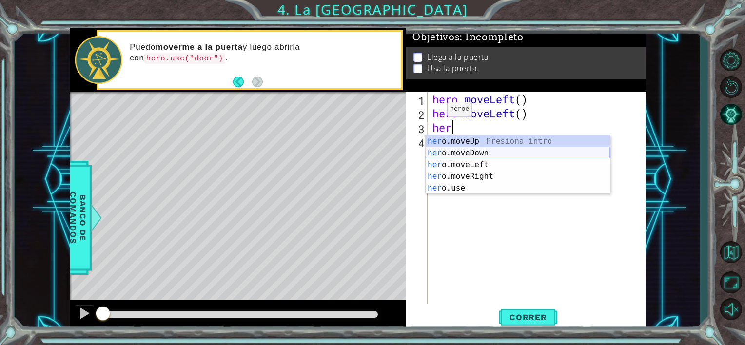
click at [475, 158] on div "her o.moveUp Presiona intro her o.moveDown Presiona intro her o.moveLeft Presio…" at bounding box center [518, 177] width 184 height 82
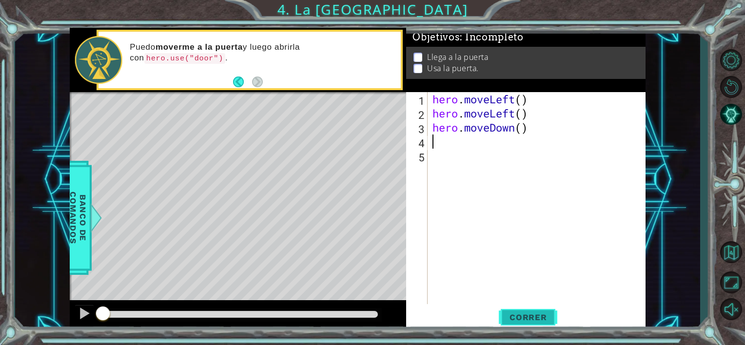
click at [525, 311] on button "Correr" at bounding box center [528, 318] width 59 height 24
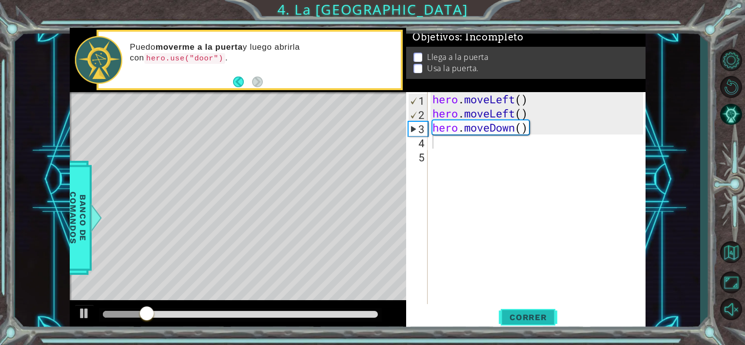
click at [529, 318] on span "Correr" at bounding box center [528, 318] width 57 height 10
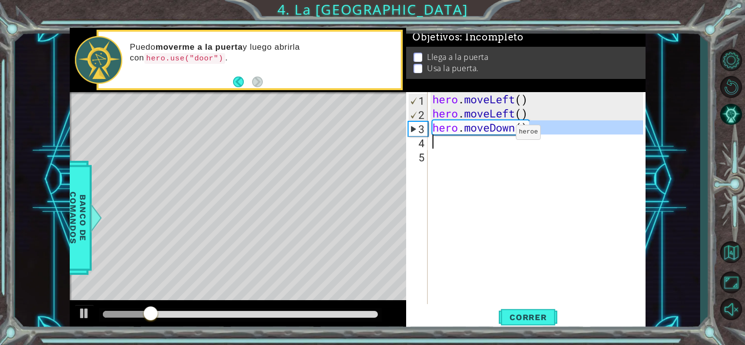
drag, startPoint x: 527, startPoint y: 131, endPoint x: 504, endPoint y: 133, distance: 23.0
click at [504, 133] on div "hero . moveLeft ( ) hero . moveLeft ( ) hero . moveDown ( )" at bounding box center [538, 212] width 217 height 240
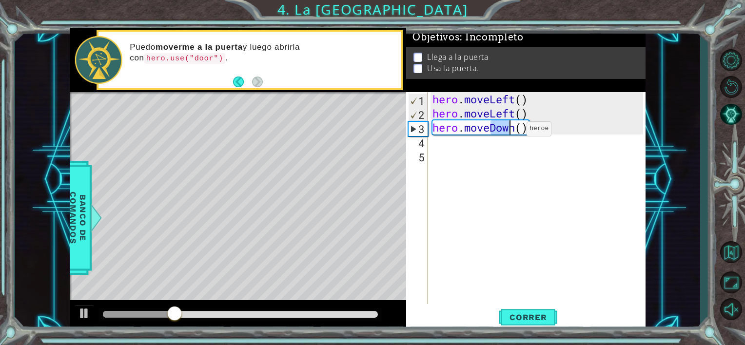
drag, startPoint x: 489, startPoint y: 131, endPoint x: 516, endPoint y: 130, distance: 27.8
click at [516, 130] on div "hero . moveLeft ( ) hero . moveLeft ( ) hero . moveDown ( )" at bounding box center [538, 212] width 217 height 240
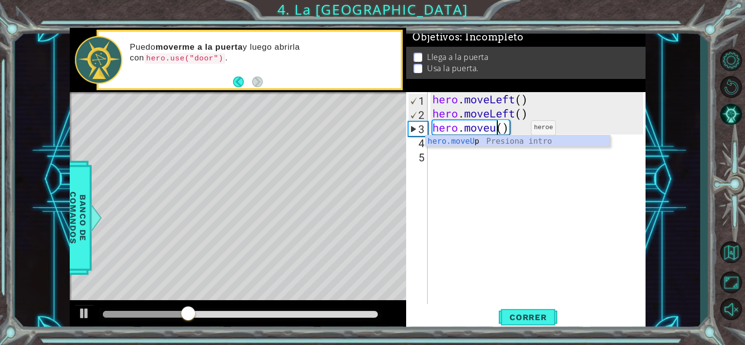
type textarea "hero.moveup()"
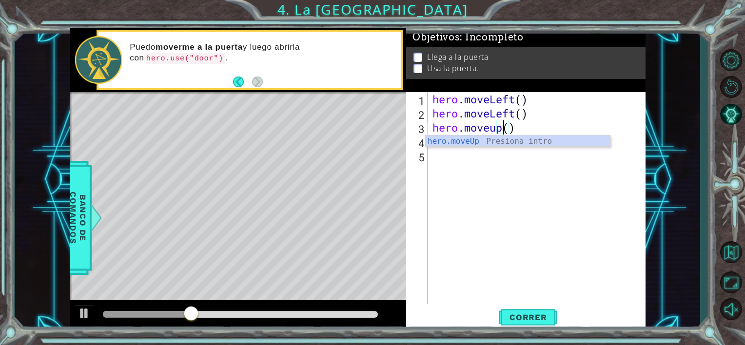
scroll to position [0, 3]
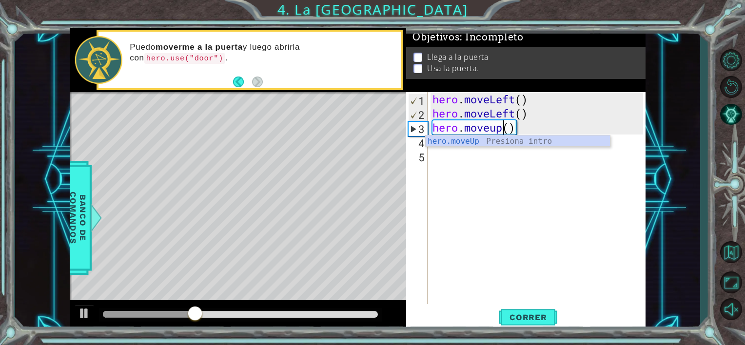
click at [509, 176] on div "hero . moveLeft ( ) hero . moveLeft ( ) hero . moveup ( )" at bounding box center [538, 212] width 217 height 240
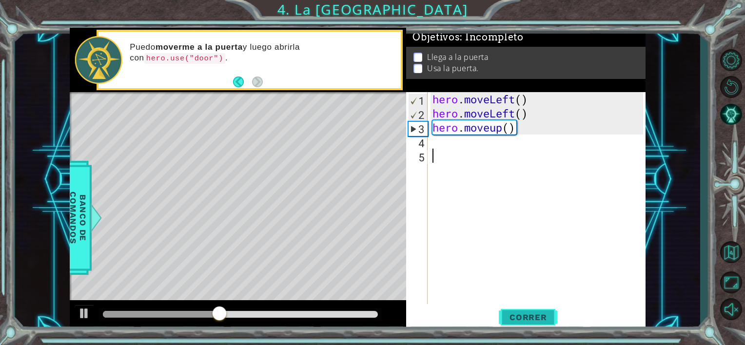
click at [522, 320] on span "Correr" at bounding box center [528, 318] width 57 height 10
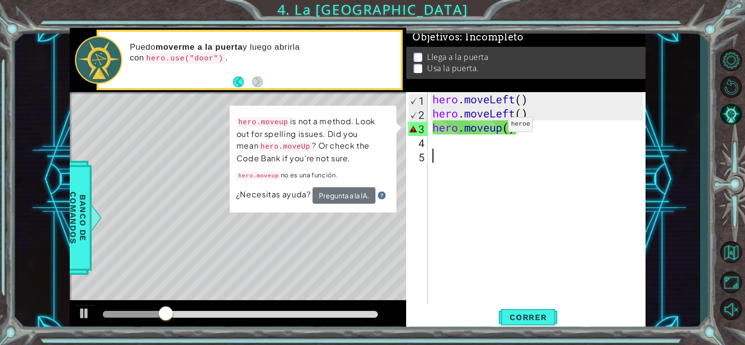
click at [493, 127] on div "hero . moveLeft ( ) hero . moveLeft ( ) hero . moveup ( )" at bounding box center [538, 212] width 217 height 240
click at [497, 131] on div "hero . moveLeft ( ) hero . moveLeft ( ) hero . moveup ( )" at bounding box center [538, 212] width 217 height 240
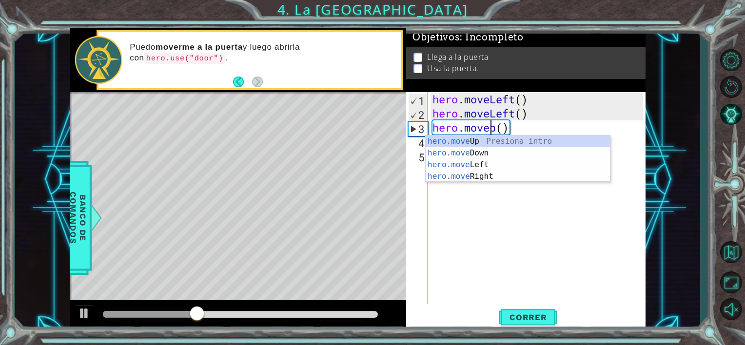
type textarea "hero.moveUp()"
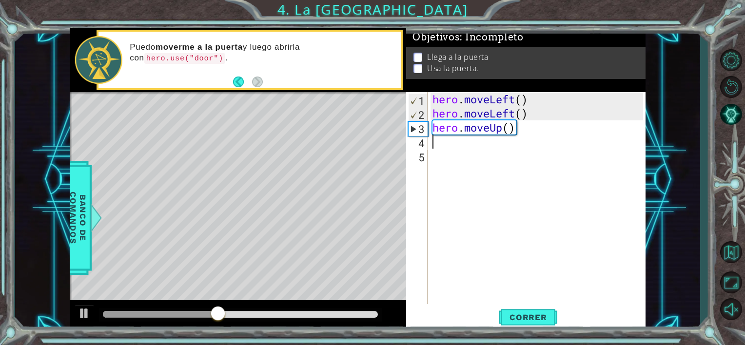
click at [544, 148] on div "hero . moveLeft ( ) hero . moveLeft ( ) hero . moveUp ( )" at bounding box center [538, 212] width 217 height 240
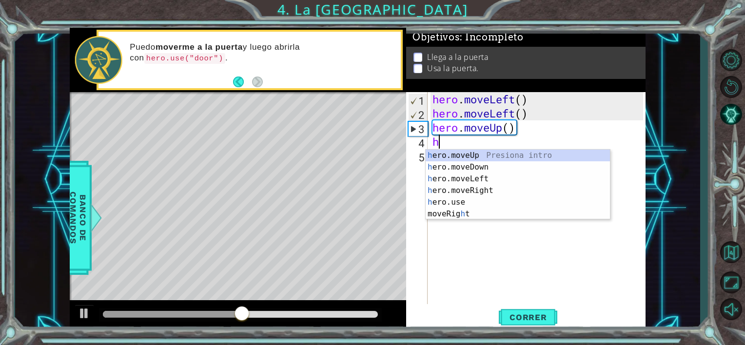
type textarea "he"
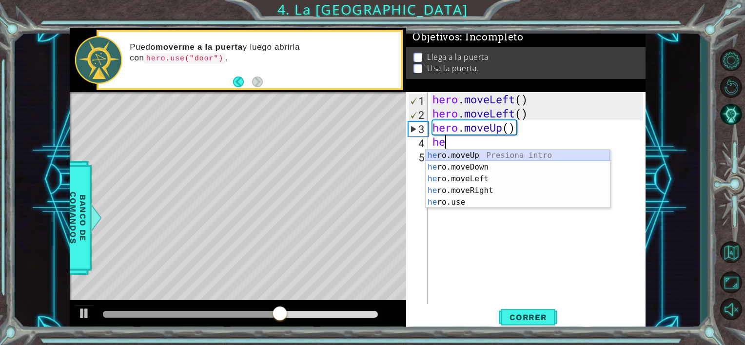
click at [485, 158] on div "he ro.moveUp Presiona intro he ro.moveDown Presiona intro he ro.moveLeft Presio…" at bounding box center [518, 191] width 184 height 82
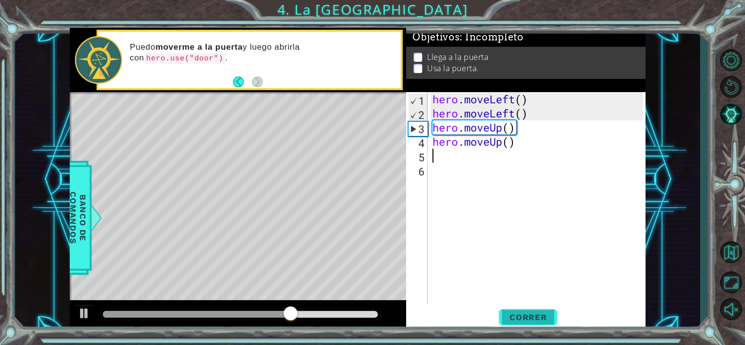
click at [540, 326] on button "Correr" at bounding box center [528, 318] width 59 height 24
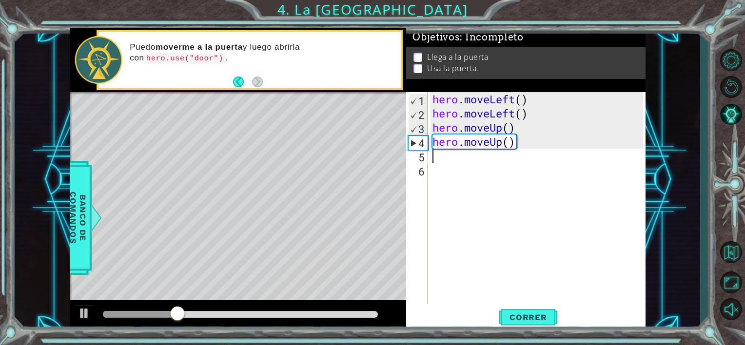
click at [510, 169] on div "hero . moveLeft ( ) hero . moveLeft ( ) hero . moveUp ( ) hero . moveUp ( )" at bounding box center [538, 212] width 217 height 240
click at [506, 156] on div "hero . moveLeft ( ) hero . moveLeft ( ) hero . moveUp ( ) hero . moveUp ( )" at bounding box center [538, 212] width 217 height 240
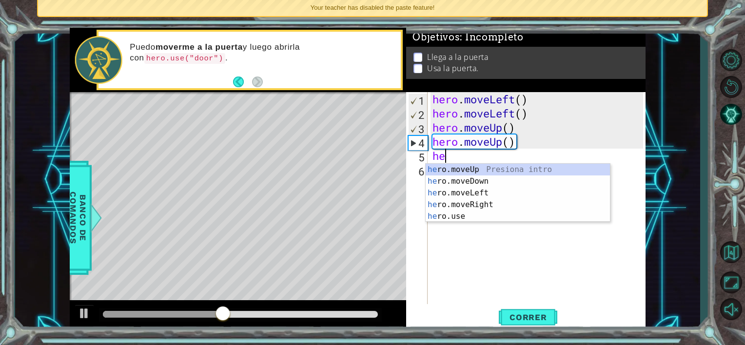
type textarea "her"
click at [488, 203] on div "her o.moveUp Presiona intro her o.moveDown Presiona intro her o.moveLeft Presio…" at bounding box center [518, 205] width 184 height 82
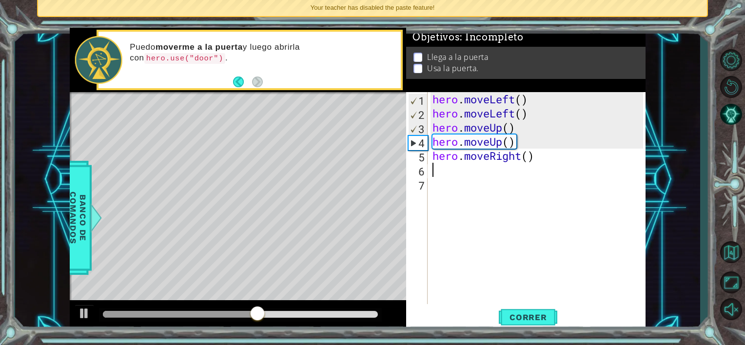
click at [485, 190] on div "hero . moveLeft ( ) hero . moveLeft ( ) hero . moveUp ( ) hero . moveUp ( ) her…" at bounding box center [538, 212] width 217 height 240
click at [486, 171] on div "hero . moveLeft ( ) hero . moveLeft ( ) hero . moveUp ( ) hero . moveUp ( ) her…" at bounding box center [538, 212] width 217 height 240
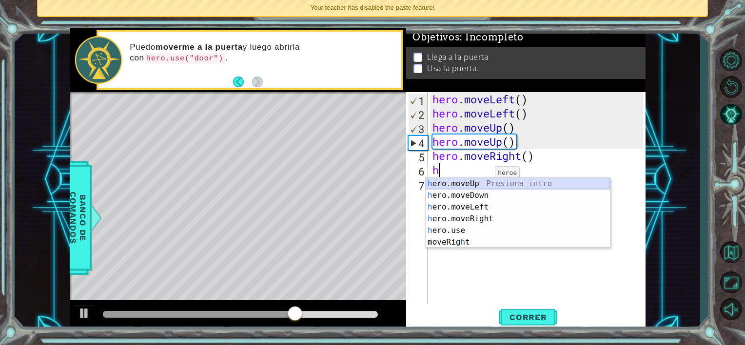
type textarea "her"
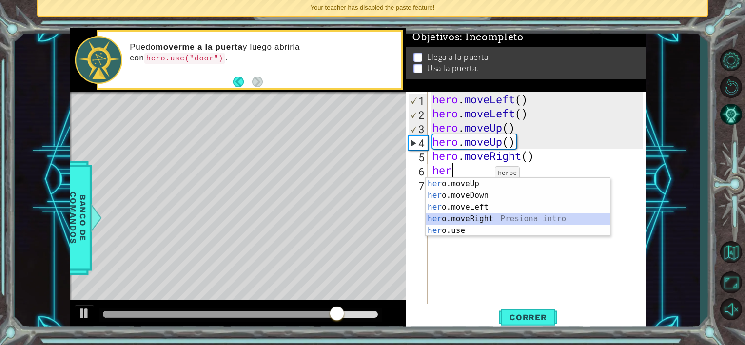
click at [480, 219] on div "her o.moveUp Presiona intro her o.moveDown Presiona intro her o.moveLeft Presio…" at bounding box center [518, 219] width 184 height 82
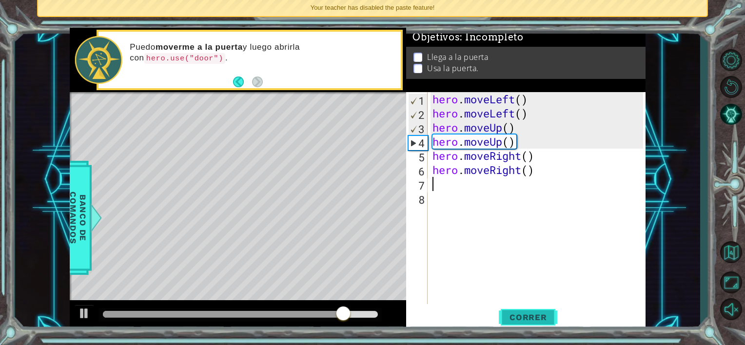
click at [517, 318] on span "Correr" at bounding box center [528, 318] width 57 height 10
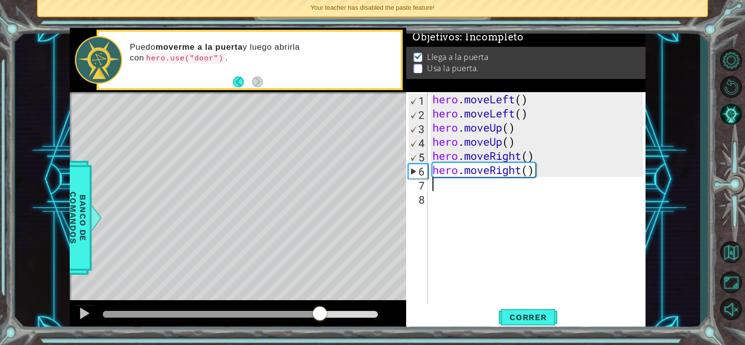
drag, startPoint x: 257, startPoint y: 312, endPoint x: 320, endPoint y: 311, distance: 63.4
click at [320, 311] on div at bounding box center [240, 314] width 275 height 7
click at [436, 210] on div "hero . moveLeft ( ) hero . moveLeft ( ) hero . moveUp ( ) hero . moveUp ( ) her…" at bounding box center [538, 212] width 217 height 240
click at [443, 199] on div "hero . moveLeft ( ) hero . moveLeft ( ) hero . moveUp ( ) hero . moveUp ( ) her…" at bounding box center [538, 212] width 217 height 240
click at [445, 206] on div "hero . moveLeft ( ) hero . moveLeft ( ) hero . moveUp ( ) hero . moveUp ( ) her…" at bounding box center [538, 212] width 217 height 240
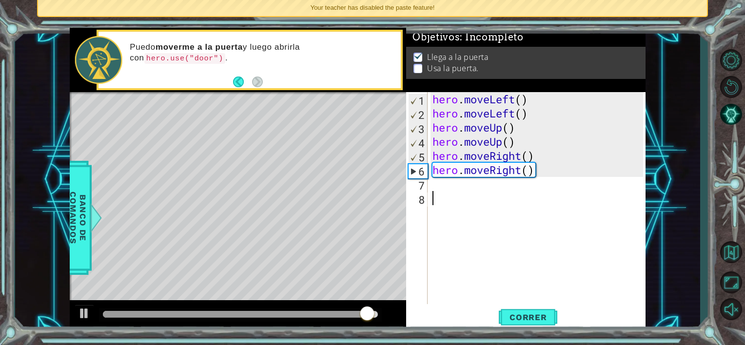
click at [456, 181] on div "hero . moveLeft ( ) hero . moveLeft ( ) hero . moveUp ( ) hero . moveUp ( ) her…" at bounding box center [538, 212] width 217 height 240
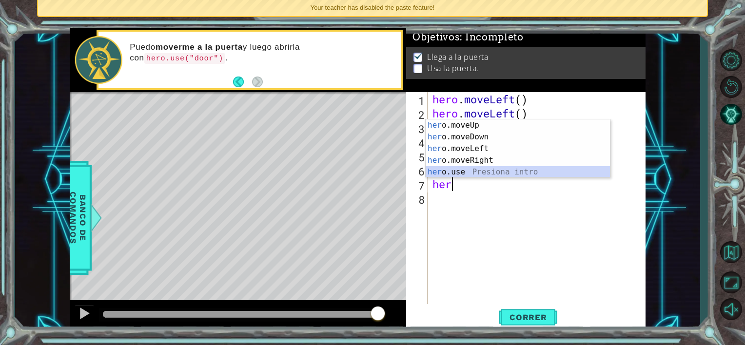
click at [458, 174] on div "her o.moveUp Presiona intro her o.moveDown Presiona intro her o.moveLeft Presio…" at bounding box center [518, 160] width 184 height 82
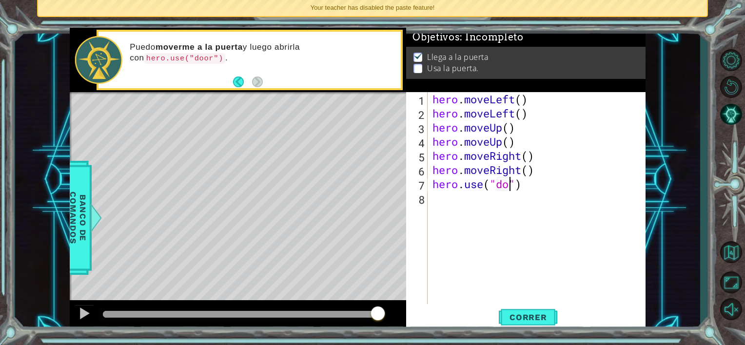
scroll to position [0, 4]
type textarea "hero.use("door")"
drag, startPoint x: 532, startPoint y: 246, endPoint x: 530, endPoint y: 251, distance: 5.1
click at [531, 250] on div "hero . moveLeft ( ) hero . moveLeft ( ) hero . moveUp ( ) hero . moveUp ( ) her…" at bounding box center [538, 212] width 217 height 240
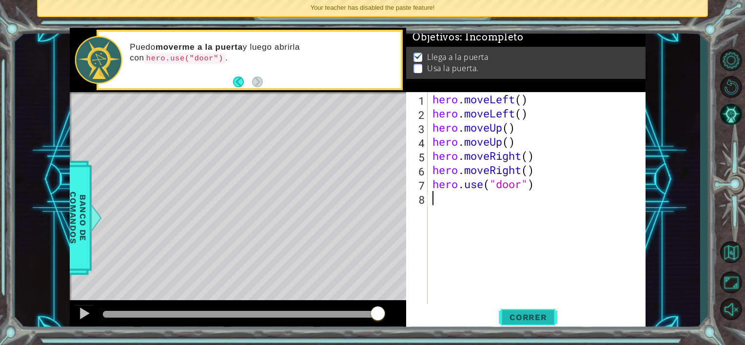
click at [522, 319] on span "Correr" at bounding box center [528, 318] width 57 height 10
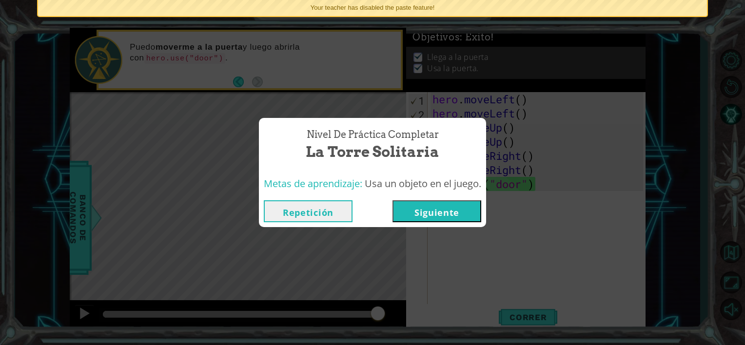
click at [460, 217] on button "Siguiente" at bounding box center [436, 211] width 89 height 22
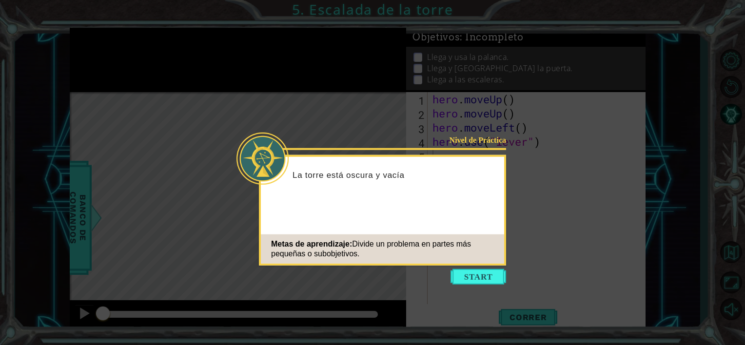
click at [488, 264] on div "Nivel de Práctica La torre está oscura y vacía Metas de aprendizaje: Divide un …" at bounding box center [382, 210] width 247 height 111
click at [488, 276] on button "Start" at bounding box center [478, 277] width 56 height 16
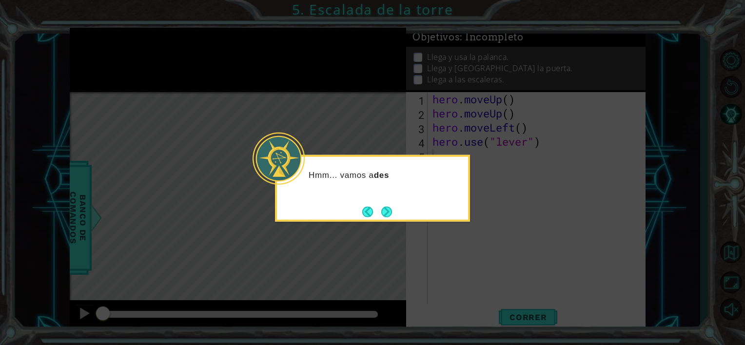
click at [387, 215] on button "Next" at bounding box center [386, 211] width 11 height 11
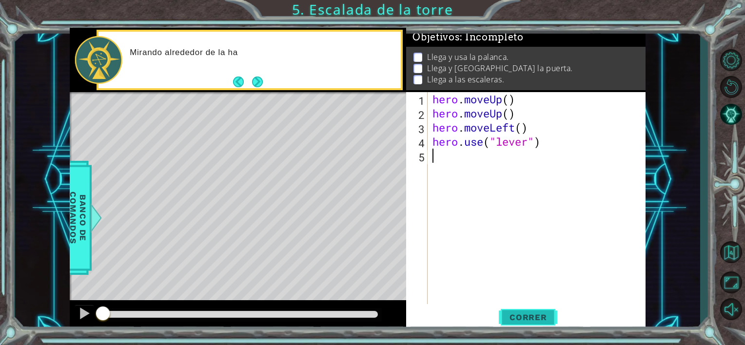
click at [514, 309] on button "Correr" at bounding box center [528, 318] width 59 height 24
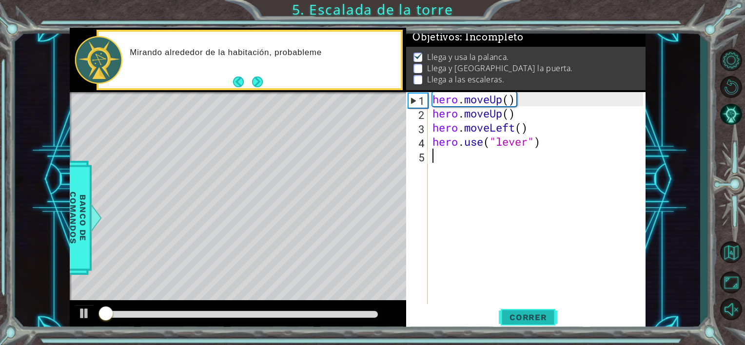
scroll to position [5, 0]
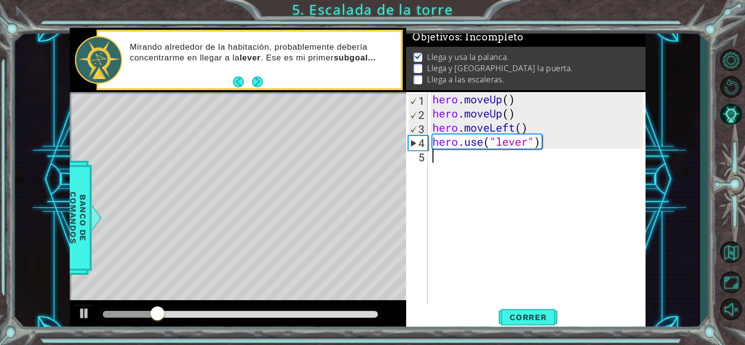
click at [455, 168] on div "hero . moveUp ( ) hero . moveUp ( ) hero . moveLeft ( ) hero . use ( "lever" )" at bounding box center [538, 212] width 217 height 240
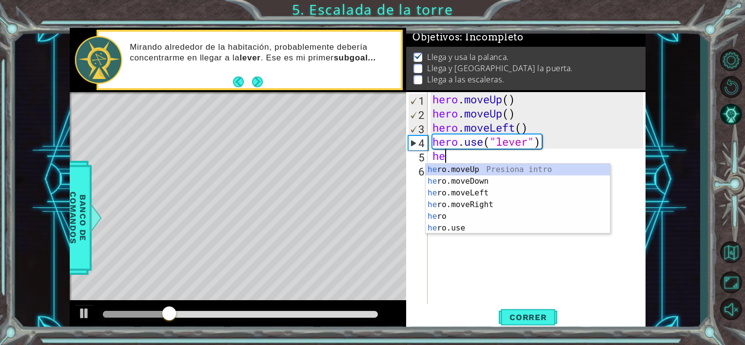
type textarea "her"
click at [503, 205] on div "her o.moveUp Presiona intro her o.moveDown Presiona intro her o.moveLeft Presio…" at bounding box center [518, 211] width 184 height 94
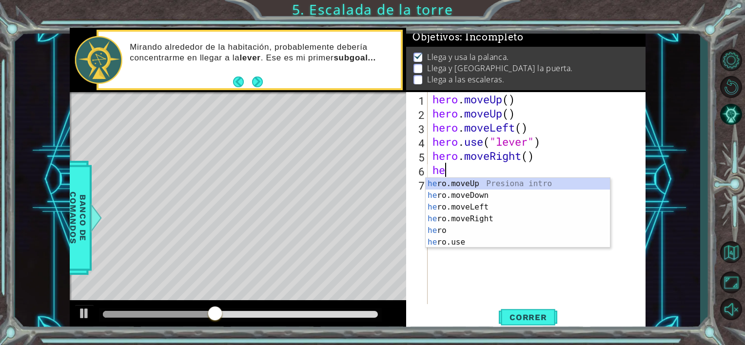
type textarea "her"
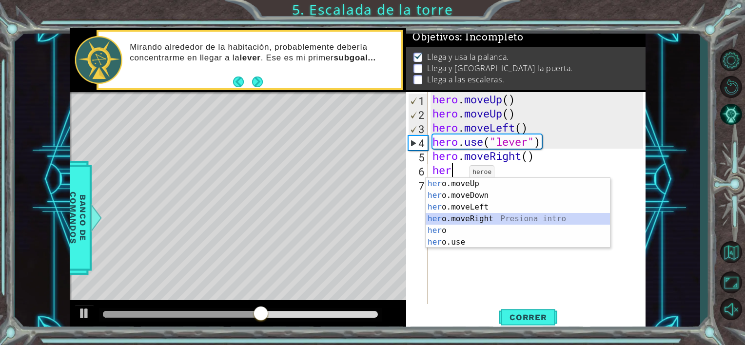
click at [480, 216] on div "her o.moveUp Presiona intro her o.moveDown Presiona intro her o.moveLeft Presio…" at bounding box center [518, 225] width 184 height 94
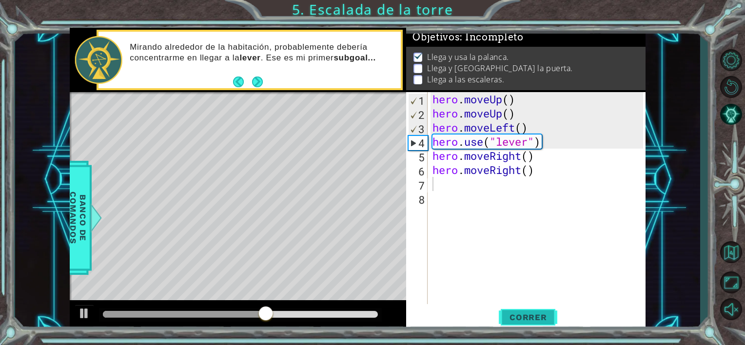
click at [507, 313] on span "Correr" at bounding box center [528, 318] width 57 height 10
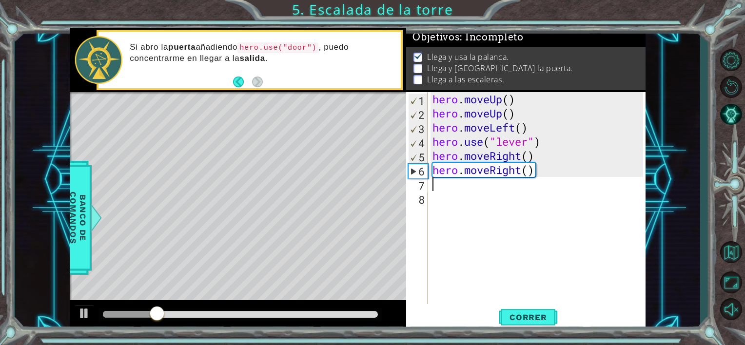
click at [482, 203] on div "hero . moveUp ( ) hero . moveUp ( ) hero . moveLeft ( ) hero . use ( "lever" ) …" at bounding box center [538, 212] width 217 height 240
click at [467, 187] on div "hero . moveUp ( ) hero . moveUp ( ) hero . moveLeft ( ) hero . use ( "lever" ) …" at bounding box center [538, 212] width 217 height 240
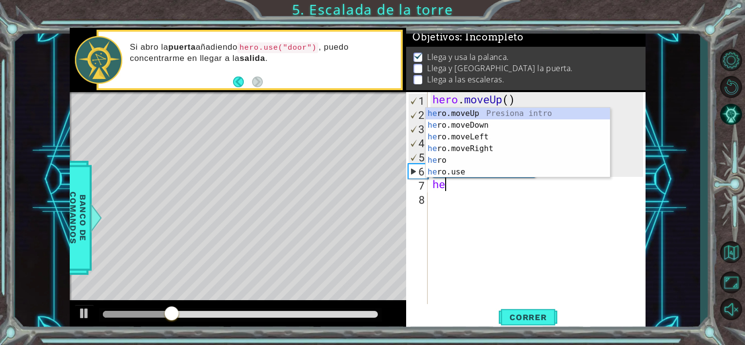
type textarea "her"
click at [484, 147] on div "her o.moveUp Presiona intro her o.moveDown Presiona intro her o.moveLeft Presio…" at bounding box center [518, 155] width 184 height 94
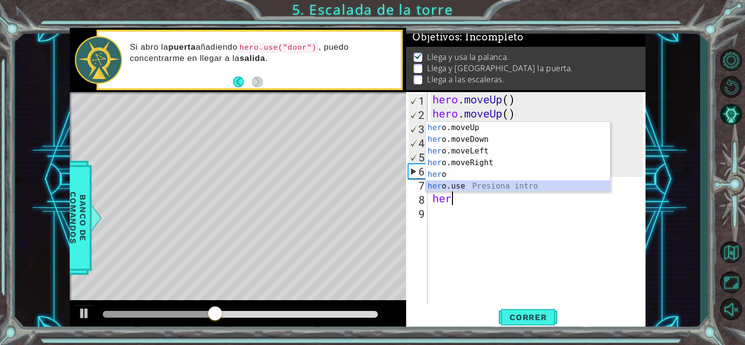
click at [453, 184] on div "her o.moveUp Presiona intro her o.moveDown Presiona intro her o.moveLeft Presio…" at bounding box center [518, 169] width 184 height 94
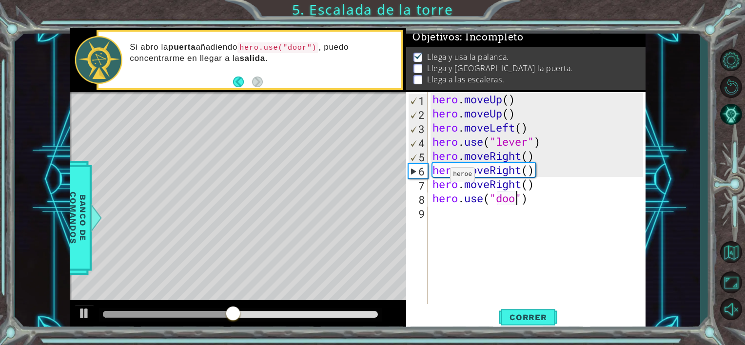
scroll to position [0, 4]
type textarea "hero.use("door")"
click at [446, 234] on div "hero . moveUp ( ) hero . moveUp ( ) hero . moveLeft ( ) hero . use ( "lever" ) …" at bounding box center [538, 212] width 217 height 240
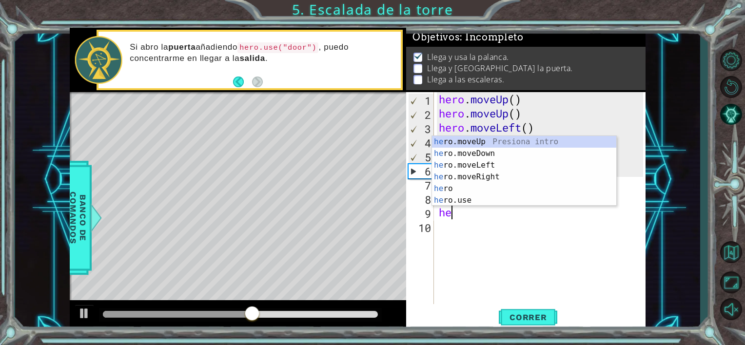
type textarea "her"
click at [474, 140] on div "her o.moveUp Presiona intro her o.moveDown Presiona intro her o.moveLeft Presio…" at bounding box center [524, 183] width 184 height 94
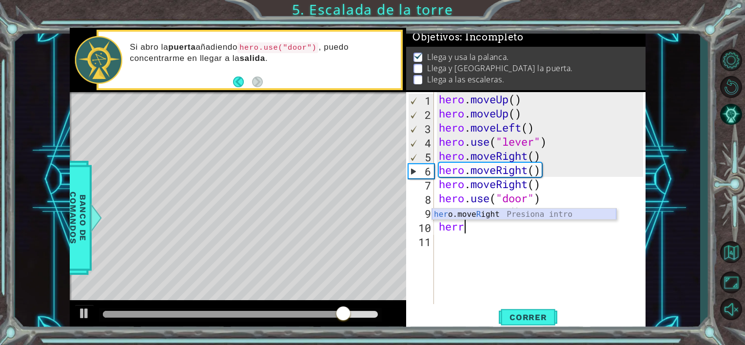
type textarea "her"
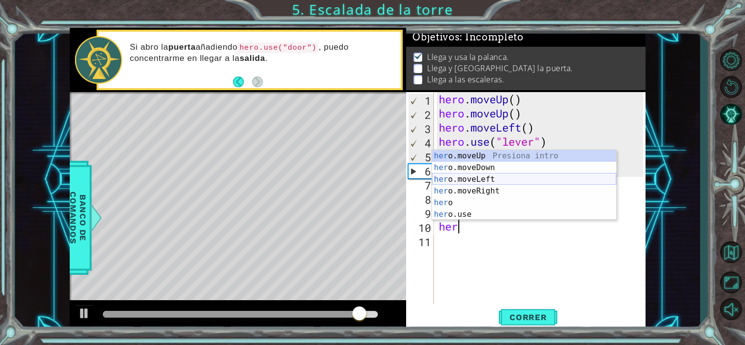
click at [482, 181] on div "her o.moveUp Presiona intro her o.moveDown Presiona intro her o.moveLeft Presio…" at bounding box center [524, 197] width 184 height 94
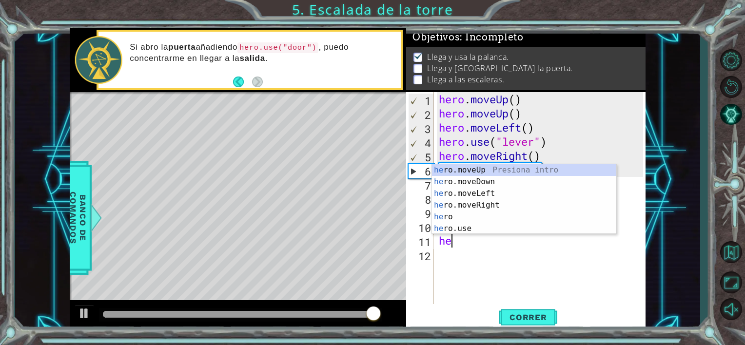
type textarea "her"
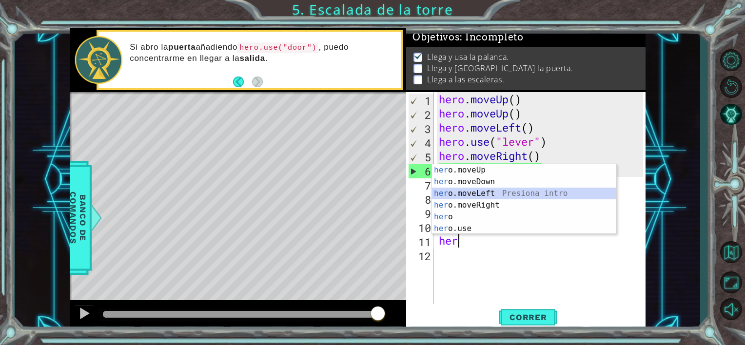
click at [459, 193] on div "her o.moveUp Presiona intro her o.moveDown Presiona intro her o.moveLeft Presio…" at bounding box center [524, 211] width 184 height 94
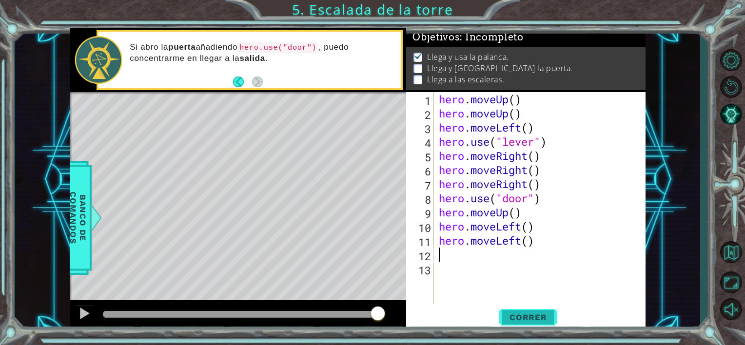
click at [528, 318] on span "Correr" at bounding box center [528, 318] width 57 height 10
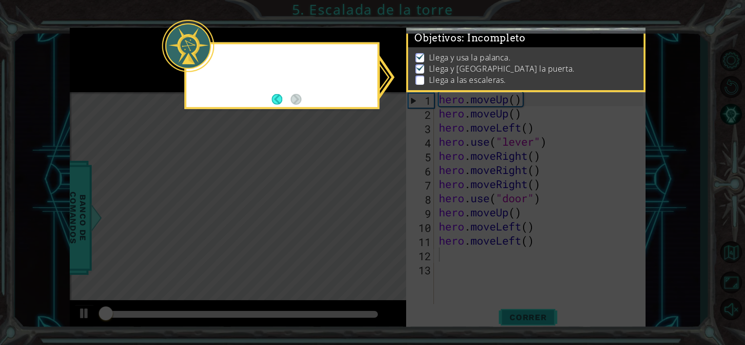
scroll to position [5, 0]
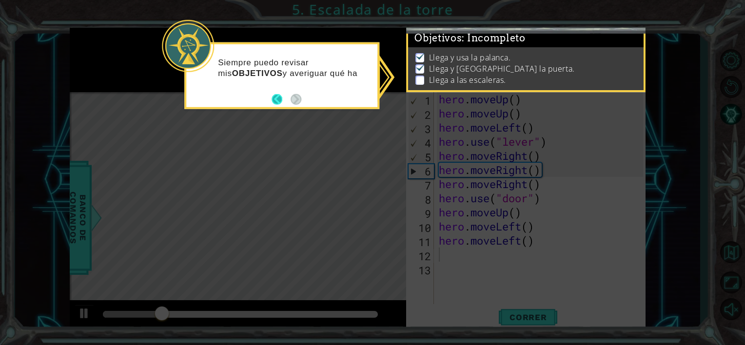
click at [279, 100] on button "Back" at bounding box center [281, 99] width 19 height 11
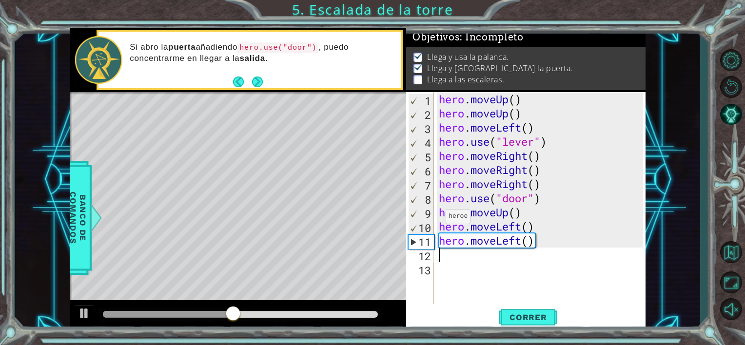
click at [431, 219] on div "9" at bounding box center [421, 214] width 25 height 14
click at [427, 225] on div "10" at bounding box center [421, 228] width 25 height 14
drag, startPoint x: 424, startPoint y: 231, endPoint x: 433, endPoint y: 238, distance: 12.1
click at [424, 231] on div "10" at bounding box center [421, 228] width 25 height 14
type textarea "hero.moveLeft()"
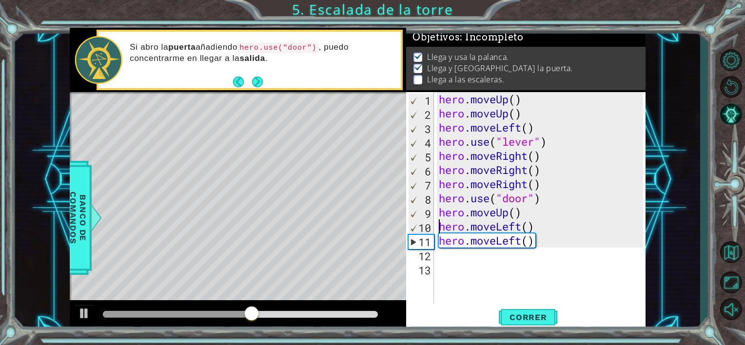
click at [474, 254] on div "hero . moveUp ( ) hero . moveUp ( ) hero . moveLeft ( ) hero . use ( "lever" ) …" at bounding box center [543, 212] width 212 height 240
click at [452, 262] on div "hero . moveUp ( ) hero . moveUp ( ) hero . moveLeft ( ) hero . use ( "lever" ) …" at bounding box center [543, 212] width 212 height 240
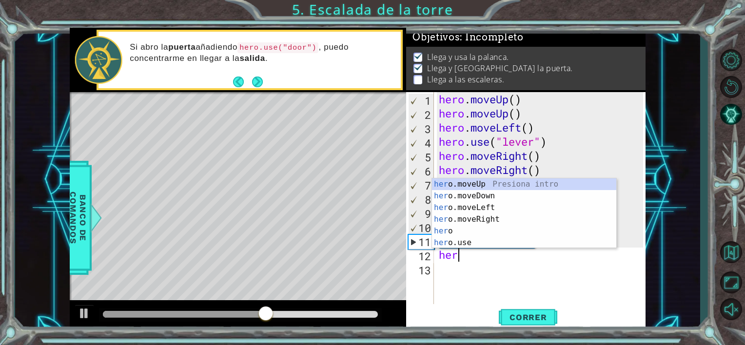
type textarea "her"
click at [472, 184] on div "her o.moveUp Presiona intro her o.moveDown Presiona intro her o.moveLeft Presio…" at bounding box center [524, 225] width 184 height 94
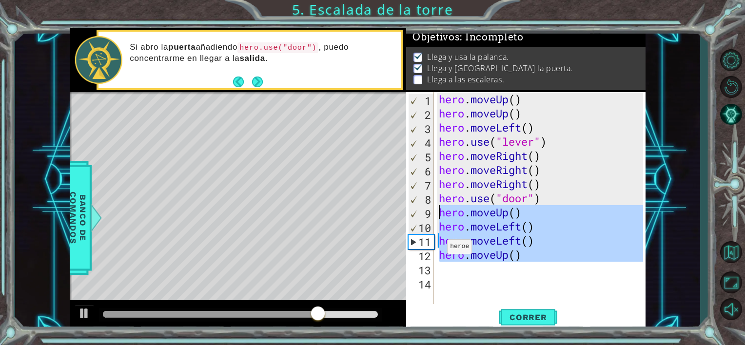
drag, startPoint x: 425, startPoint y: 257, endPoint x: 428, endPoint y: 206, distance: 51.8
type textarea "hero.moveUp()"
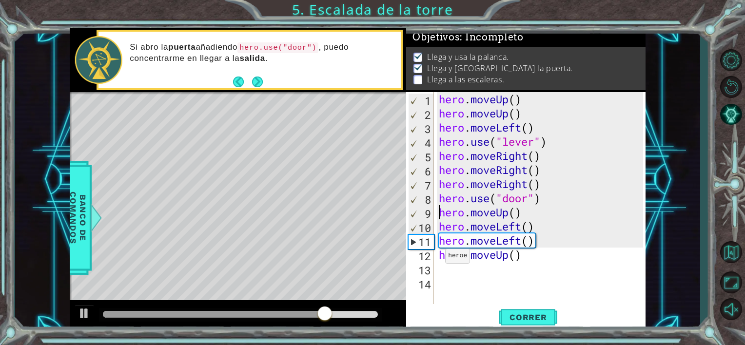
click at [431, 266] on div "13" at bounding box center [421, 270] width 26 height 14
click at [477, 265] on div "hero . moveUp ( ) hero . moveUp ( ) hero . moveLeft ( ) hero . use ( "lever" ) …" at bounding box center [543, 212] width 212 height 240
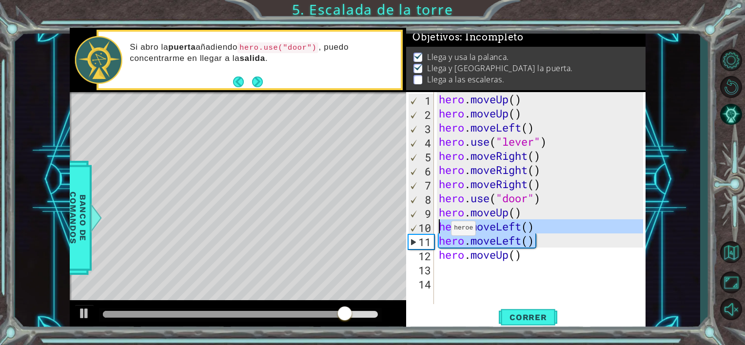
drag, startPoint x: 550, startPoint y: 242, endPoint x: 436, endPoint y: 226, distance: 115.6
click at [436, 226] on div "1 2 3 4 5 6 7 8 9 10 11 12 13 14 hero . moveUp ( ) hero . moveUp ( ) hero . mov…" at bounding box center [524, 198] width 237 height 212
type textarea "hero.moveLeft() hero.moveLeft()"
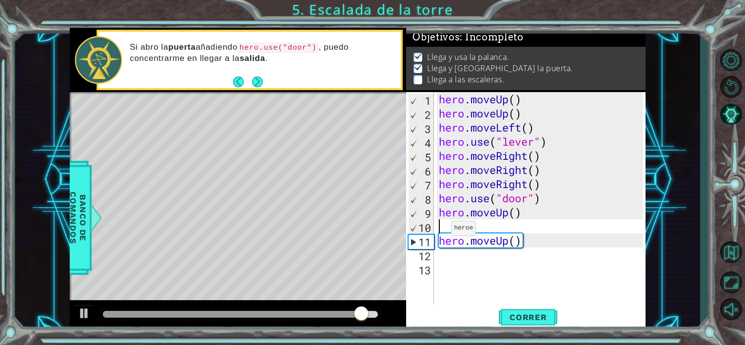
type textarea "hero.moveUp()"
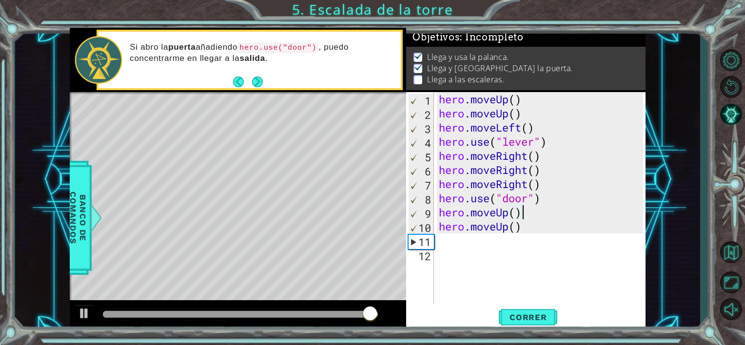
click at [464, 262] on div "hero . moveUp ( ) hero . moveUp ( ) hero . moveLeft ( ) hero . use ( "lever" ) …" at bounding box center [543, 212] width 212 height 240
drag, startPoint x: 457, startPoint y: 225, endPoint x: 460, endPoint y: 239, distance: 14.9
click at [457, 225] on div "hero . moveUp ( ) hero . moveUp ( ) hero . moveLeft ( ) hero . use ( "lever" ) …" at bounding box center [543, 212] width 212 height 240
type textarea "hero.moveUp()"
click at [467, 252] on div "hero . moveUp ( ) hero . moveUp ( ) hero . moveLeft ( ) hero . use ( "lever" ) …" at bounding box center [543, 212] width 212 height 240
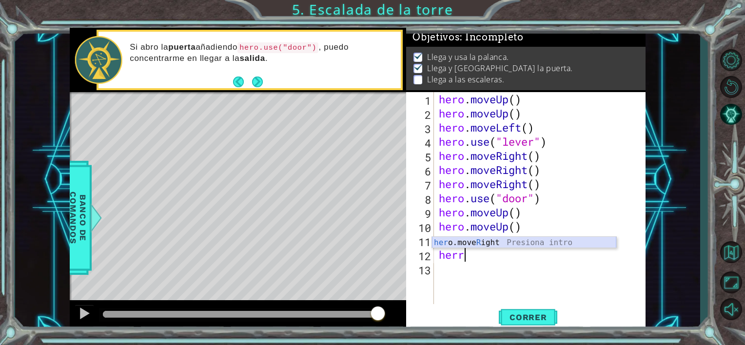
type textarea "herr"
drag, startPoint x: 508, startPoint y: 257, endPoint x: 441, endPoint y: 259, distance: 66.3
click at [441, 259] on div "hero . moveUp ( ) hero . moveUp ( ) hero . moveLeft ( ) hero . use ( "lever" ) …" at bounding box center [543, 212] width 212 height 240
type textarea "hero.moveUp()"
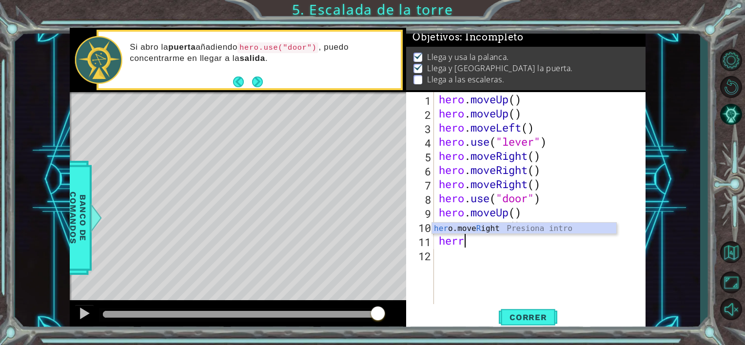
type textarea "her"
click at [460, 255] on div "hero . moveUp ( ) hero . moveUp ( ) hero . moveLeft ( ) hero . use ( "lever" ) …" at bounding box center [543, 212] width 212 height 240
click at [474, 248] on div "hero . moveUp ( ) hero . moveUp ( ) hero . moveLeft ( ) hero . use ( "lever" ) …" at bounding box center [543, 212] width 212 height 240
type textarea "hero"
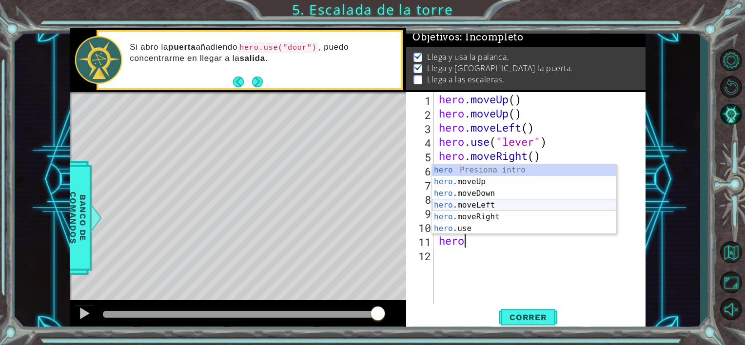
click at [462, 212] on div "hero Presiona intro hero .moveUp Presiona intro hero .moveDown Presiona intro h…" at bounding box center [524, 211] width 184 height 94
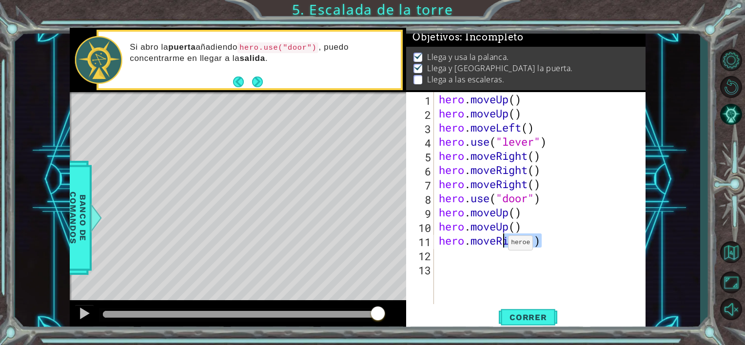
drag, startPoint x: 548, startPoint y: 244, endPoint x: 501, endPoint y: 245, distance: 47.3
click at [500, 245] on div "hero . moveUp ( ) hero . moveUp ( ) hero . moveLeft ( ) hero . use ( "lever" ) …" at bounding box center [543, 212] width 212 height 240
type textarea "hero.move"
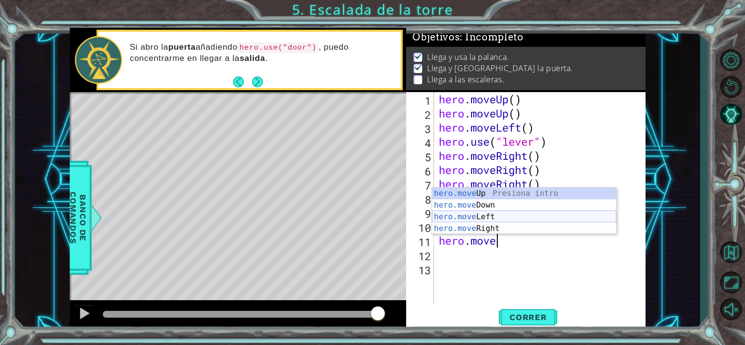
click at [485, 214] on div "hero.move Up Presiona intro hero.move Down Presiona intro hero.move Left Presio…" at bounding box center [524, 223] width 184 height 70
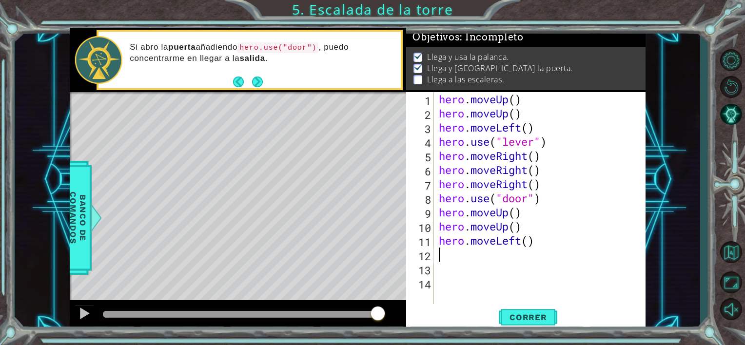
click at [458, 254] on div "hero . moveUp ( ) hero . moveUp ( ) hero . moveLeft ( ) hero . use ( "lever" ) …" at bounding box center [543, 212] width 212 height 240
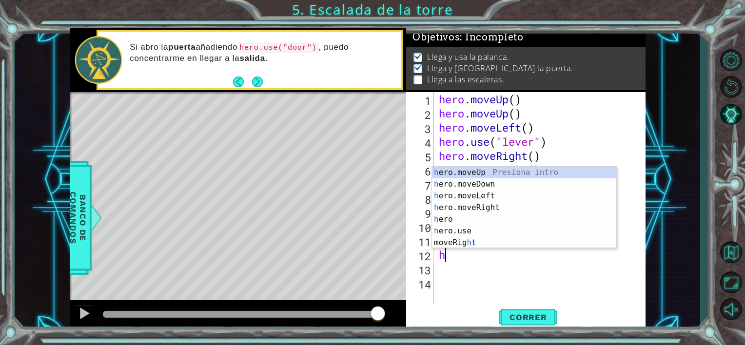
type textarea "he"
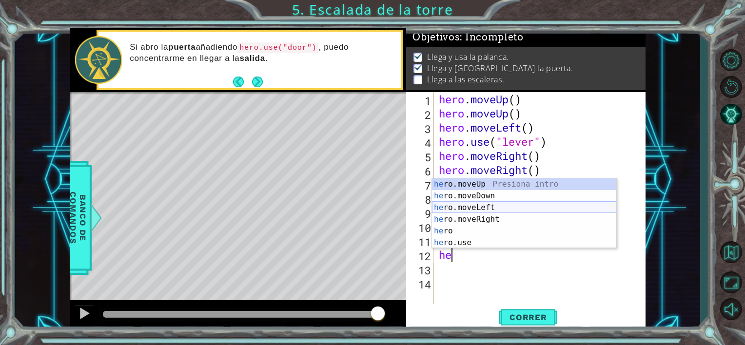
drag, startPoint x: 485, startPoint y: 207, endPoint x: 490, endPoint y: 205, distance: 5.7
click at [486, 207] on div "he ro.moveUp Presiona intro he ro.moveDown Presiona intro he ro.moveLeft Presio…" at bounding box center [524, 225] width 184 height 94
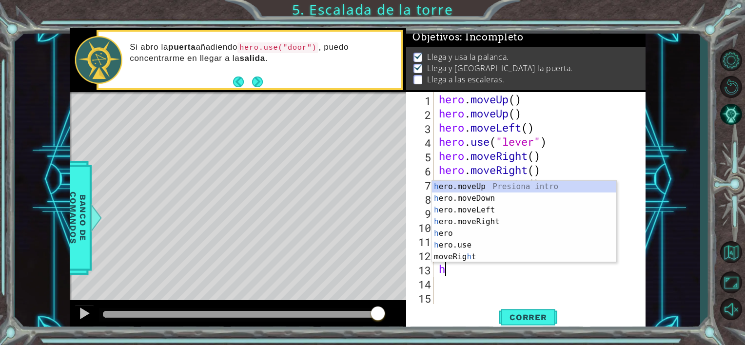
type textarea "he"
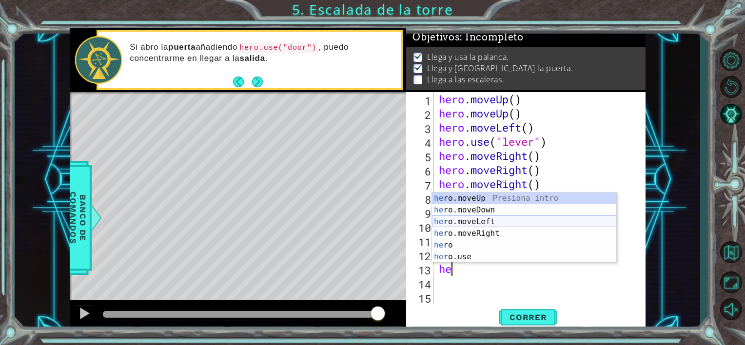
click at [474, 221] on div "he ro.moveUp Presiona intro he ro.moveDown Presiona intro he ro.moveLeft Presio…" at bounding box center [524, 240] width 184 height 94
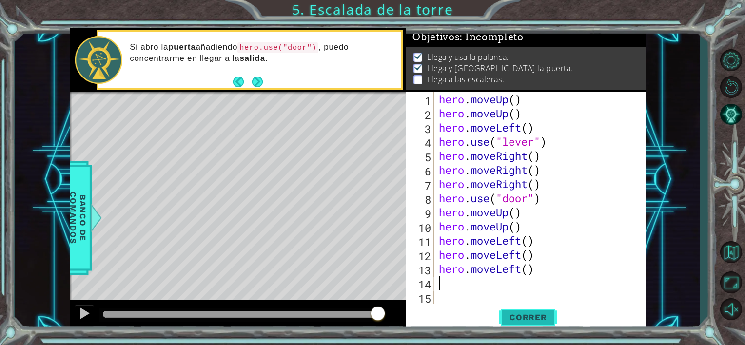
click at [523, 321] on span "Correr" at bounding box center [528, 318] width 57 height 10
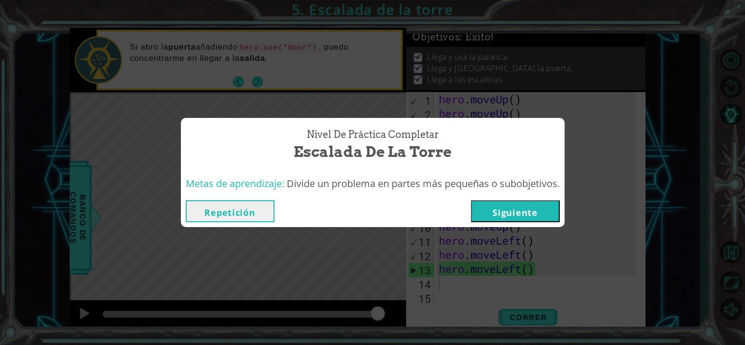
click at [552, 212] on button "Siguiente" at bounding box center [515, 211] width 89 height 22
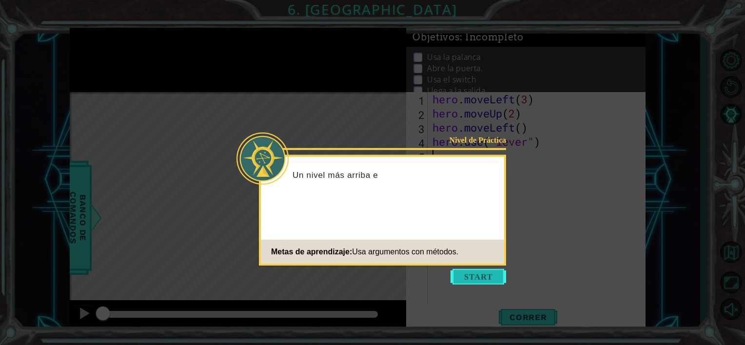
click at [499, 283] on button "Start" at bounding box center [478, 277] width 56 height 16
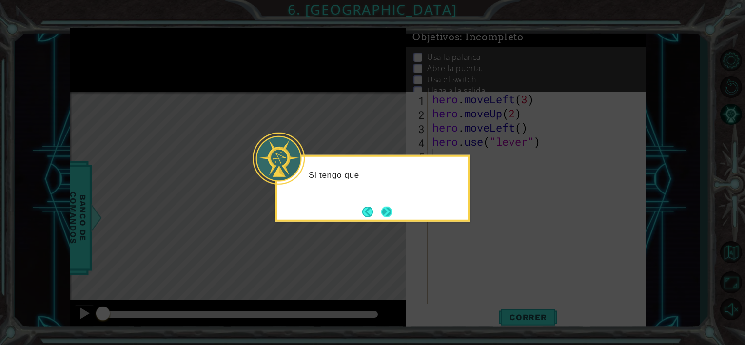
click at [392, 216] on button "Next" at bounding box center [386, 211] width 11 height 11
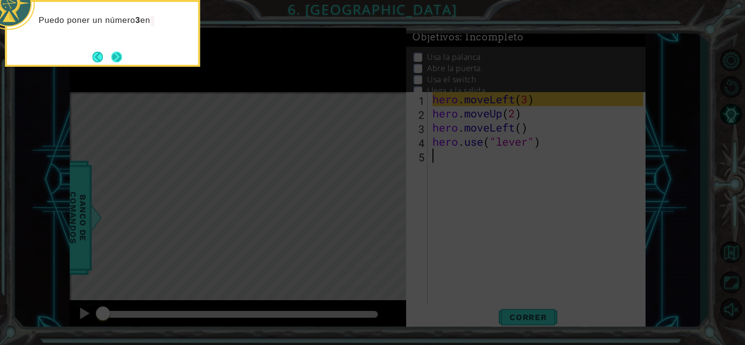
click at [119, 58] on button "Next" at bounding box center [116, 57] width 11 height 11
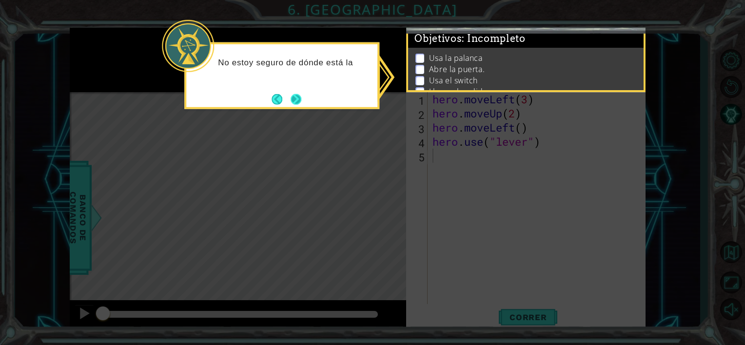
click at [301, 96] on button "Next" at bounding box center [296, 99] width 11 height 11
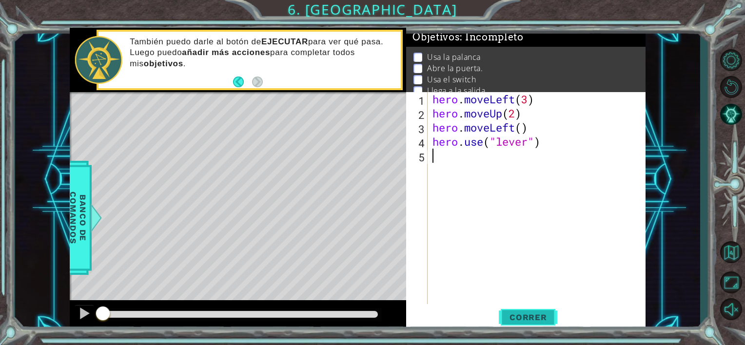
click at [540, 314] on span "Correr" at bounding box center [528, 318] width 57 height 10
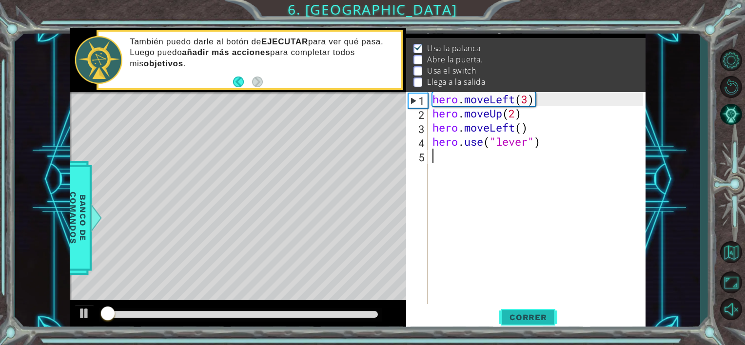
scroll to position [11, 0]
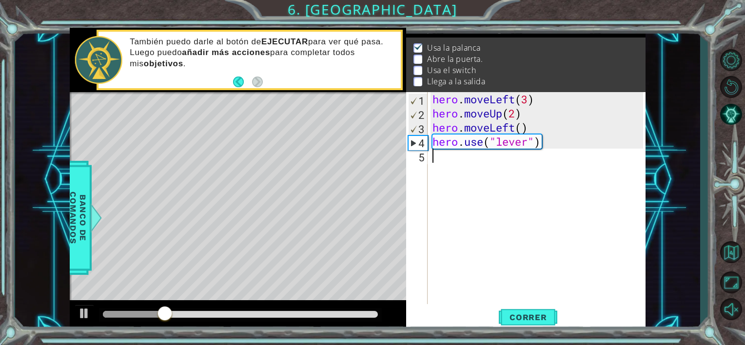
click at [513, 198] on div "hero . moveLeft ( 3 ) hero . moveUp ( 2 ) hero . moveLeft ( ) hero . use ( "lev…" at bounding box center [538, 212] width 217 height 240
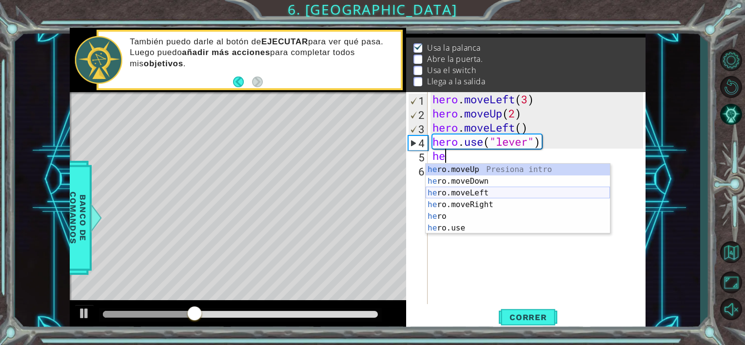
click at [499, 194] on div "he ro.moveUp Presiona intro he ro.moveDown Presiona intro he ro.moveLeft Presio…" at bounding box center [518, 211] width 184 height 94
type textarea "hero.moveLeft(1)"
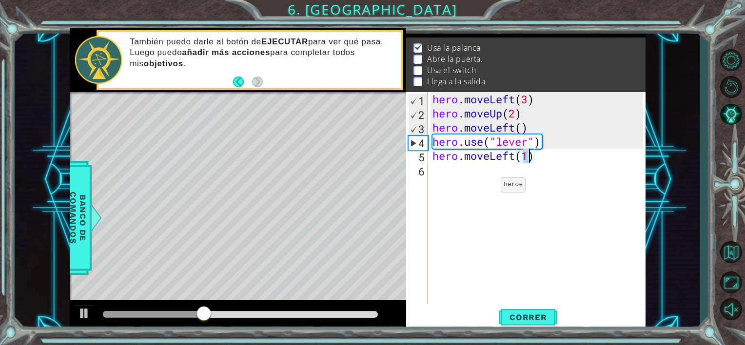
click at [486, 187] on div "hero . moveLeft ( 3 ) hero . moveUp ( 2 ) hero . moveLeft ( ) hero . use ( "lev…" at bounding box center [538, 212] width 217 height 240
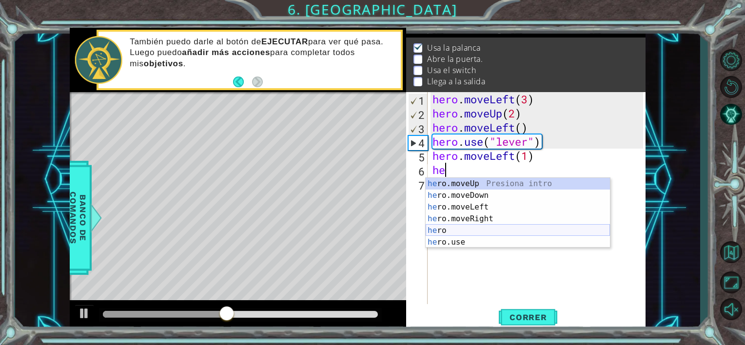
click at [482, 243] on div "he ro.moveUp Presiona intro he ro.moveDown Presiona intro he ro.moveLeft Presio…" at bounding box center [518, 225] width 184 height 94
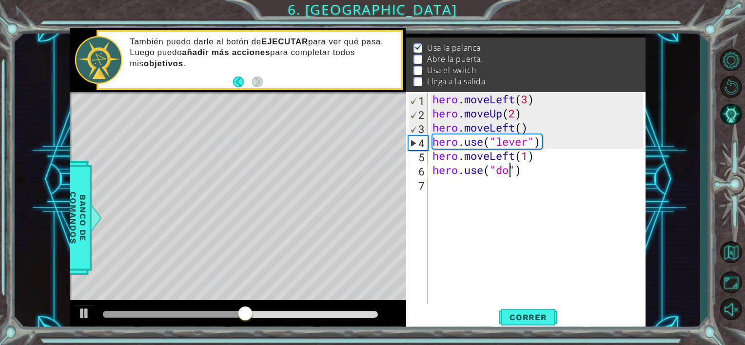
type textarea "hero.use("door")"
click at [501, 189] on div "hero . moveLeft ( 3 ) hero . moveUp ( 2 ) hero . moveLeft ( ) hero . use ( "lev…" at bounding box center [538, 212] width 217 height 240
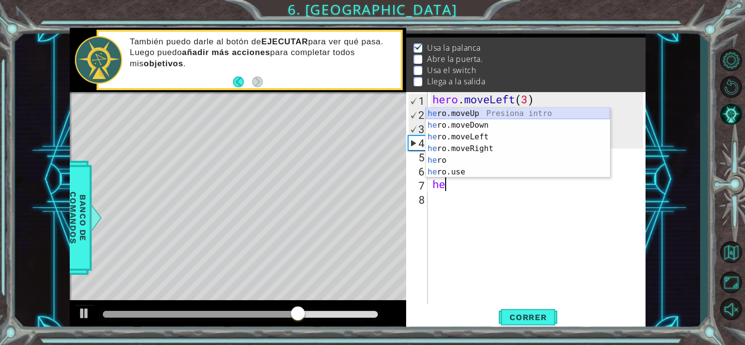
click at [466, 117] on div "he ro.moveUp Presiona intro he ro.moveDown Presiona intro he ro.moveLeft Presio…" at bounding box center [518, 155] width 184 height 94
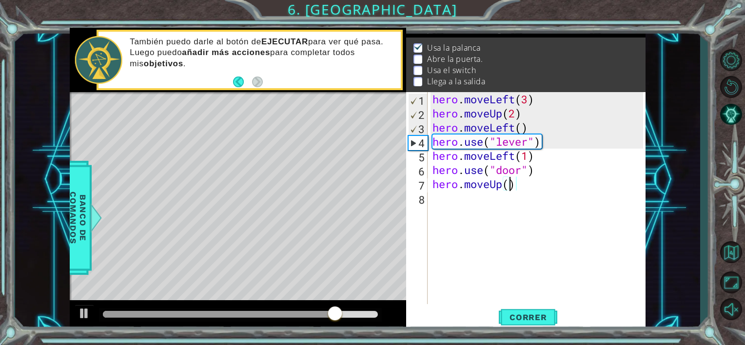
scroll to position [0, 3]
type textarea "hero.moveUp(2)"
click at [510, 317] on span "Correr" at bounding box center [528, 318] width 57 height 10
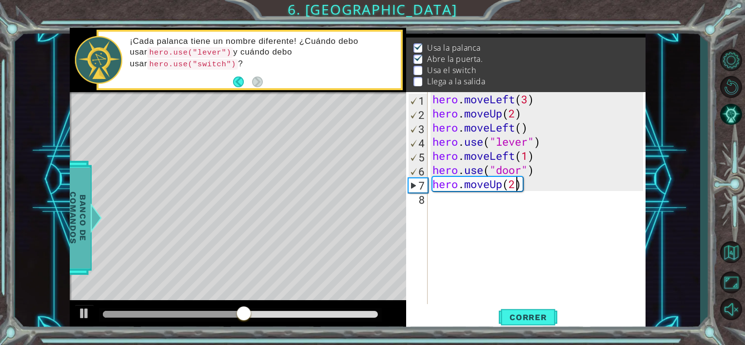
click at [80, 220] on span "Banco de comandos" at bounding box center [77, 218] width 25 height 101
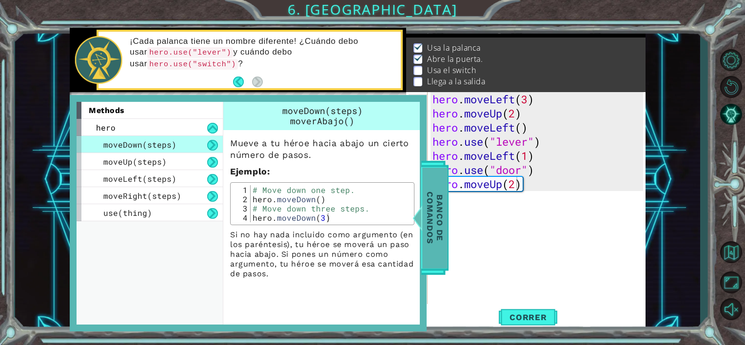
click at [424, 220] on span "Banco de comandos" at bounding box center [434, 218] width 25 height 101
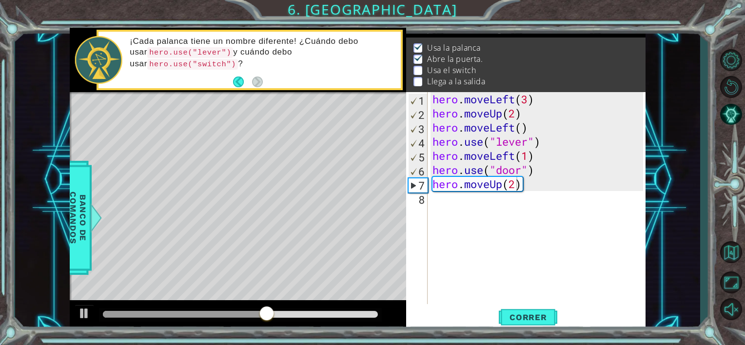
click at [435, 208] on div "hero . moveLeft ( 3 ) hero . moveUp ( 2 ) hero . moveLeft ( ) hero . use ( "lev…" at bounding box center [538, 212] width 217 height 240
